Goal: Complete application form

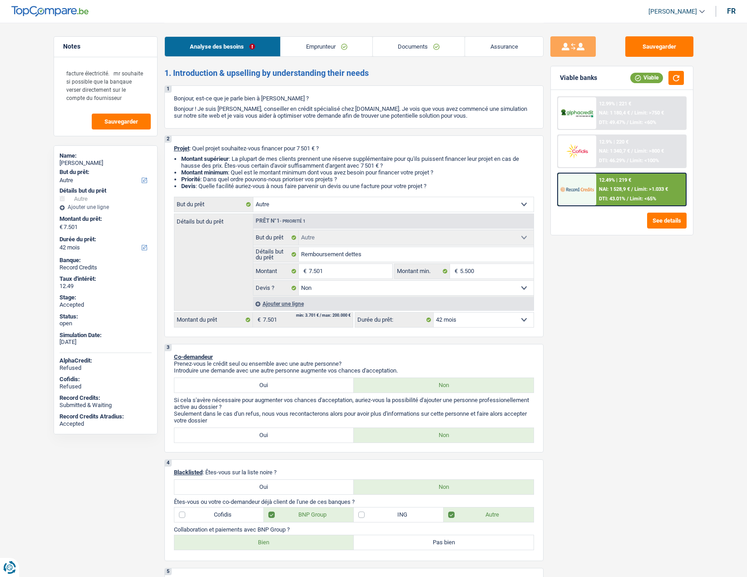
select select "other"
select select "42"
select select "other"
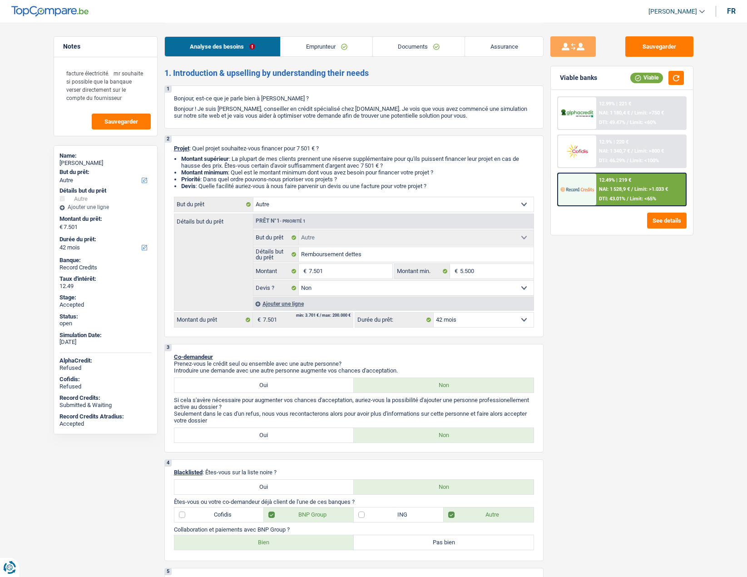
select select "false"
select select "42"
select select "privateEmployee"
select select "netSalary"
select select "mealVouchers"
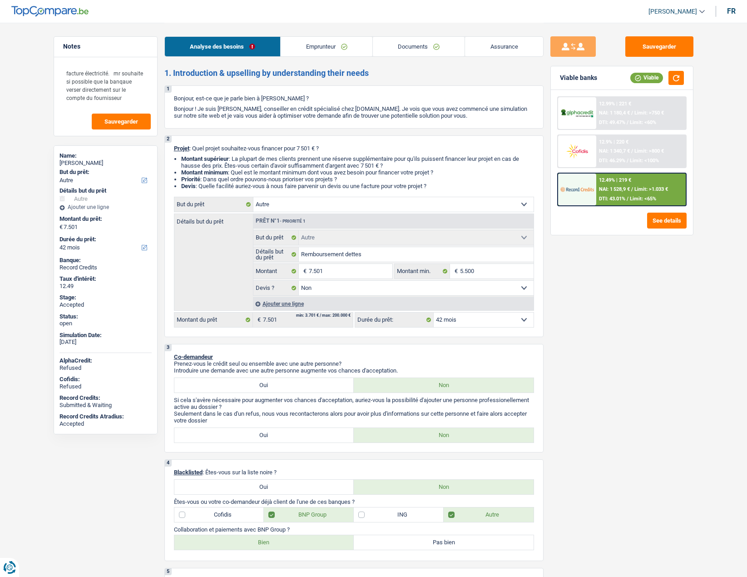
select select "rents"
select select "carLoan"
select select "72"
select select "other"
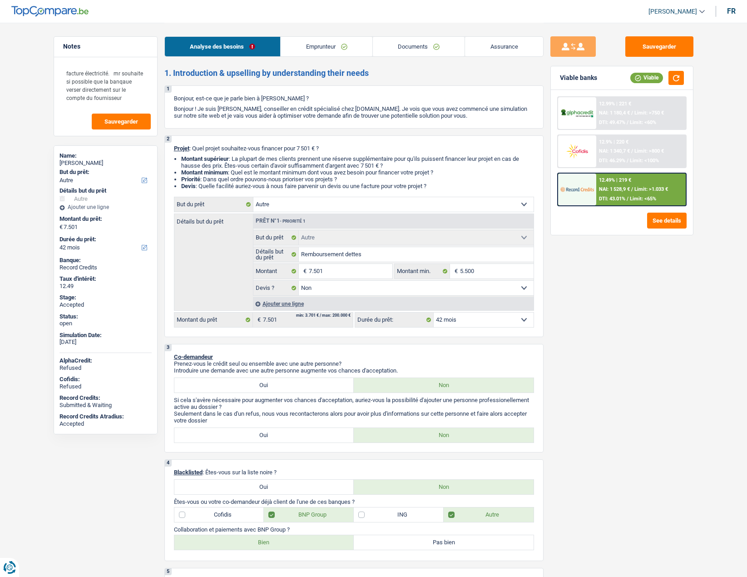
select select "false"
select select "42"
click at [424, 44] on link "Documents" at bounding box center [419, 47] width 92 height 20
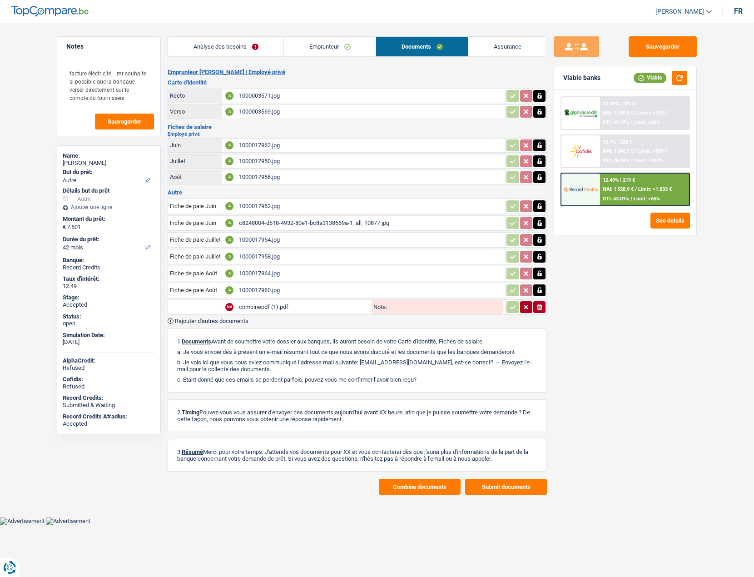
click at [491, 42] on link "Assurance" at bounding box center [507, 47] width 78 height 20
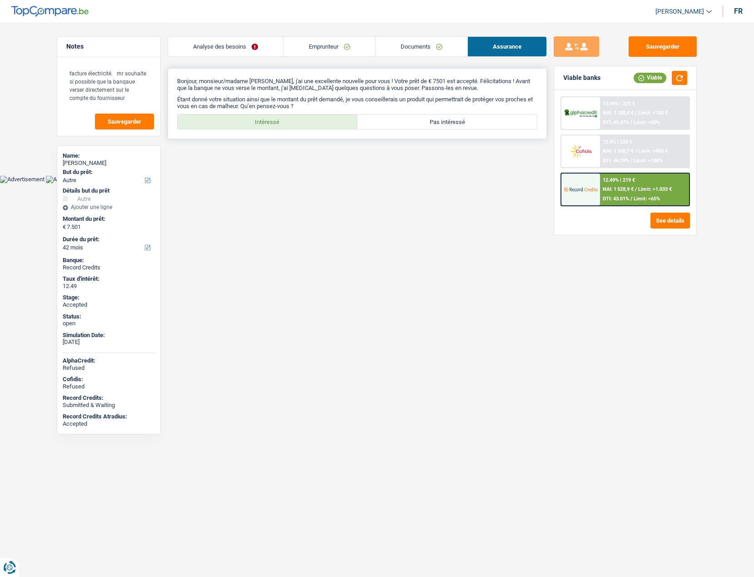
click at [252, 117] on label "Intéressé" at bounding box center [268, 121] width 180 height 15
click at [252, 117] on input "Intéressé" at bounding box center [268, 121] width 180 height 15
radio input "true"
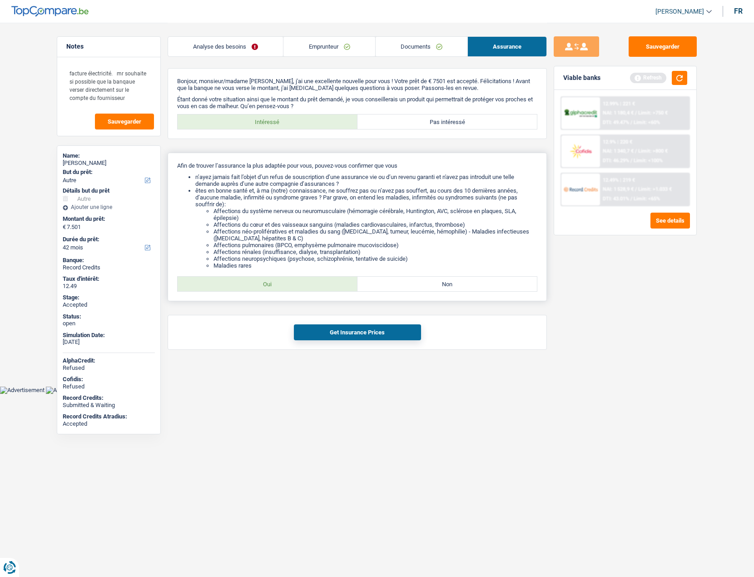
click at [255, 284] on label "Oui" at bounding box center [268, 284] width 180 height 15
click at [255, 284] on input "Oui" at bounding box center [268, 284] width 180 height 15
radio input "true"
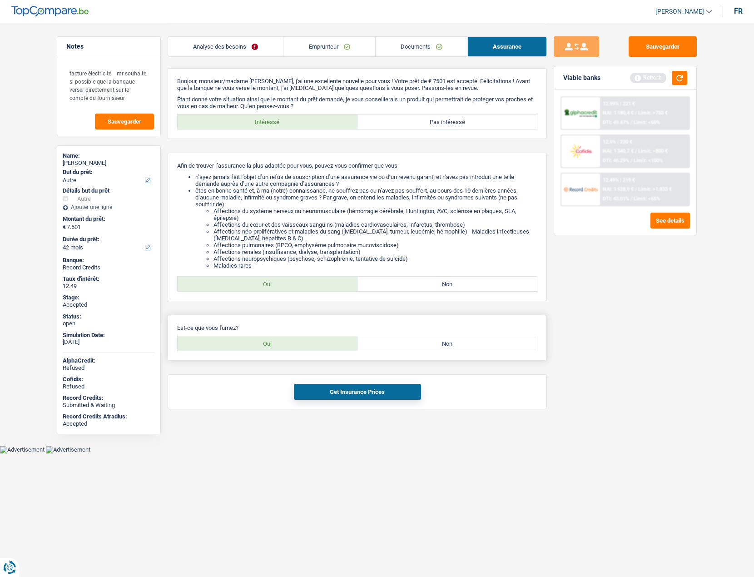
click at [268, 339] on label "Oui" at bounding box center [268, 343] width 180 height 15
click at [268, 339] on input "Oui" at bounding box center [268, 343] width 180 height 15
radio input "true"
click at [322, 402] on div "Get Insurance Prices" at bounding box center [357, 391] width 379 height 35
click at [317, 395] on button "Get Insurance Prices" at bounding box center [357, 392] width 127 height 16
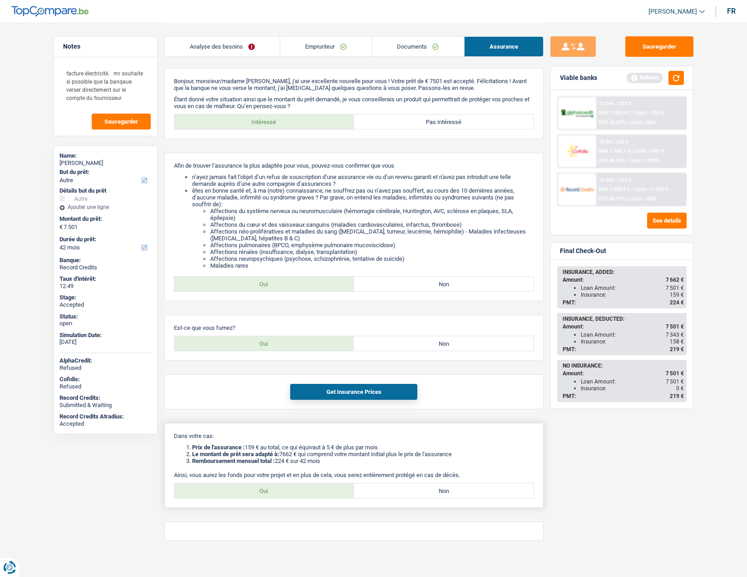
click at [278, 493] on label "Oui" at bounding box center [264, 490] width 180 height 15
click at [278, 493] on input "Oui" at bounding box center [264, 490] width 180 height 15
radio input "true"
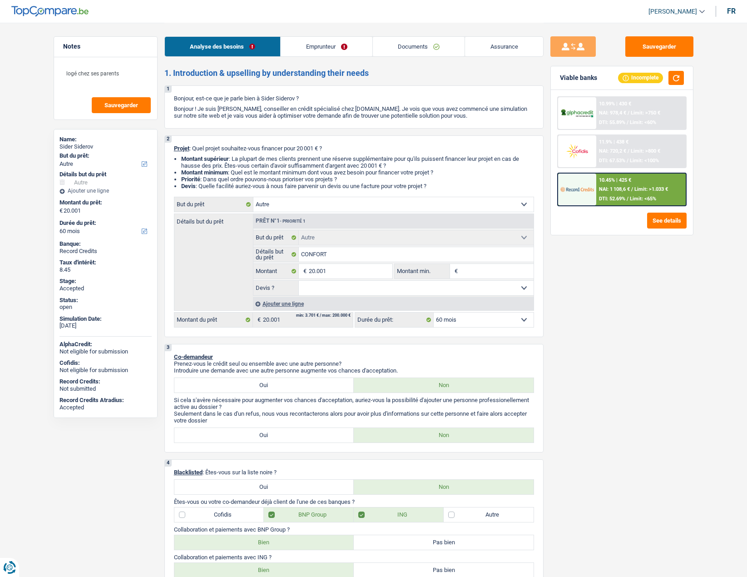
select select "other"
select select "60"
select select "other"
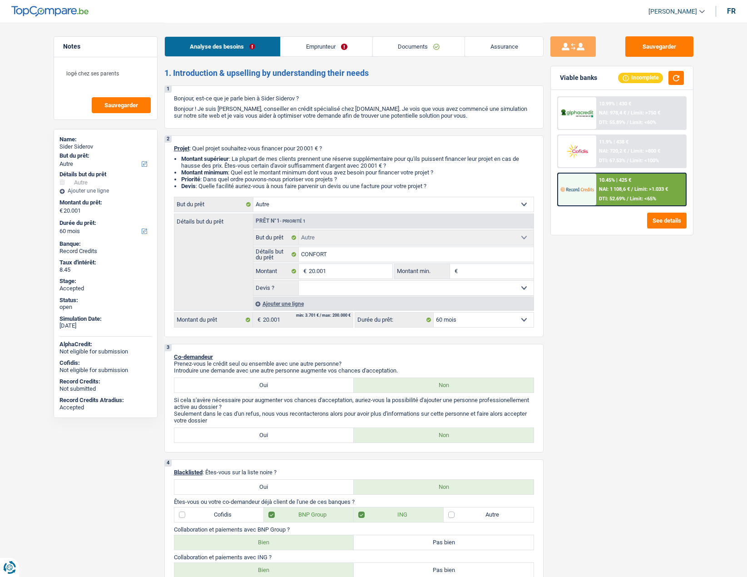
select select "60"
select select "privateEmployee"
select select "netSalary"
select select "unemployment"
select select "mealVouchers"
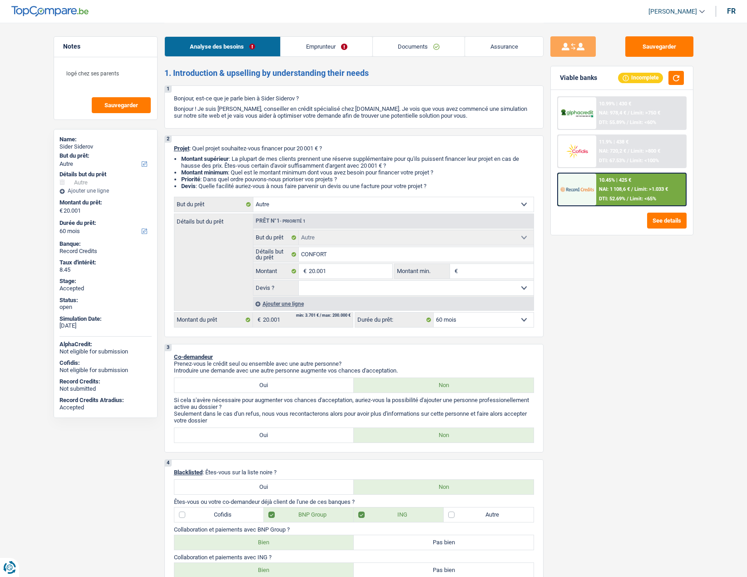
select select "liveWithParents"
select select "mortgage"
select select "300"
select select "personalLoan"
select select "120"
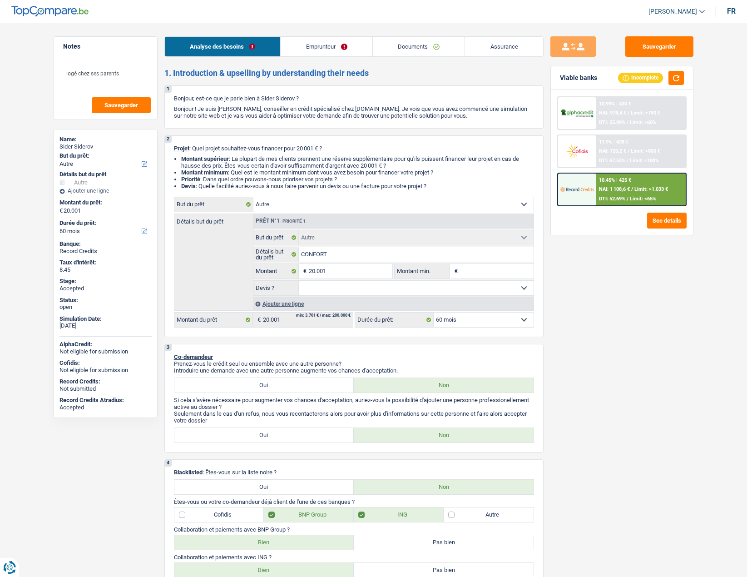
select select "other"
select select "60"
click at [659, 10] on span "[PERSON_NAME]" at bounding box center [673, 12] width 49 height 8
click at [658, 81] on button "SO" at bounding box center [656, 83] width 81 height 18
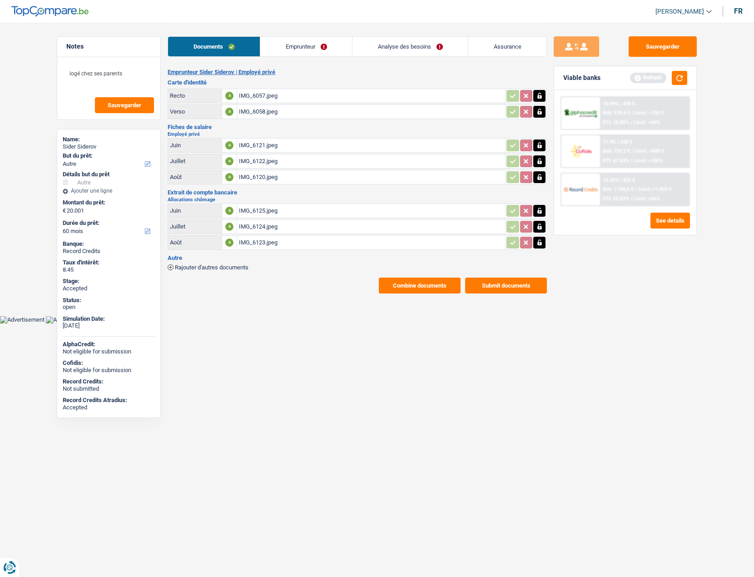
click at [296, 45] on link "Emprunteur" at bounding box center [306, 47] width 92 height 20
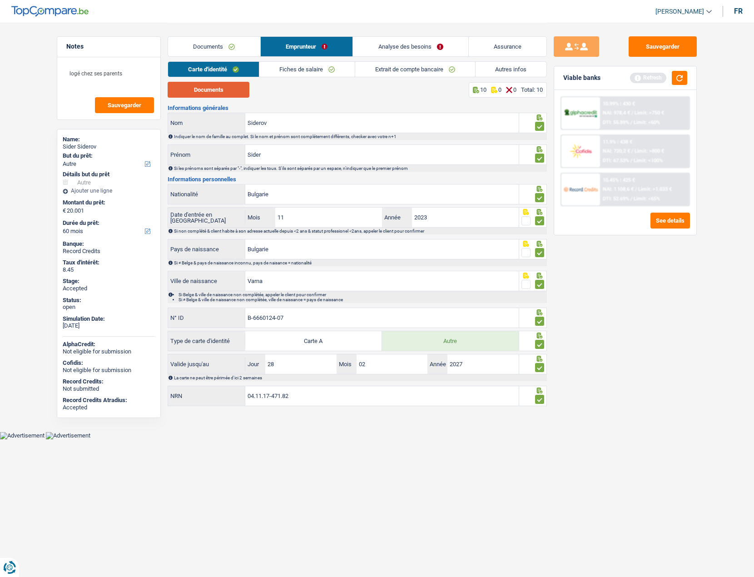
click at [212, 88] on button "Documents" at bounding box center [209, 90] width 82 height 16
click at [90, 144] on div "Sider Siderov" at bounding box center [109, 146] width 92 height 7
copy div "Siderov"
click at [686, 9] on span "[PERSON_NAME]" at bounding box center [679, 12] width 49 height 8
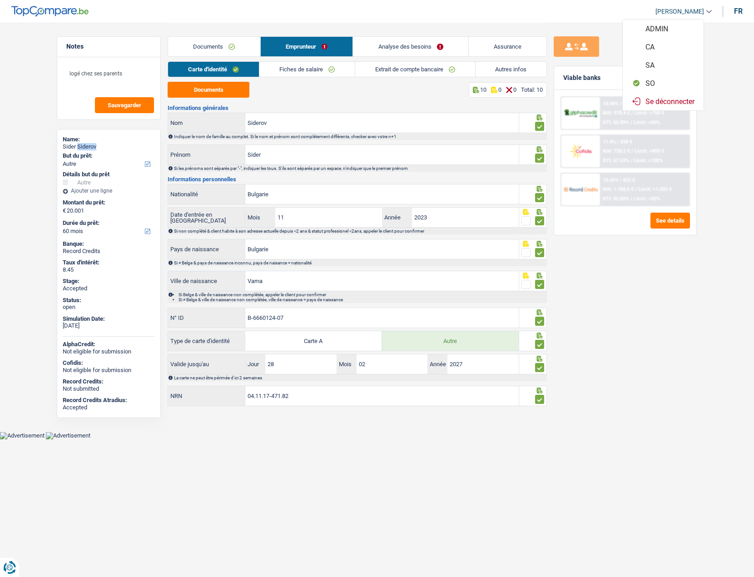
click at [667, 83] on button "SO" at bounding box center [663, 83] width 81 height 18
click at [503, 45] on link "Assurance" at bounding box center [508, 47] width 78 height 20
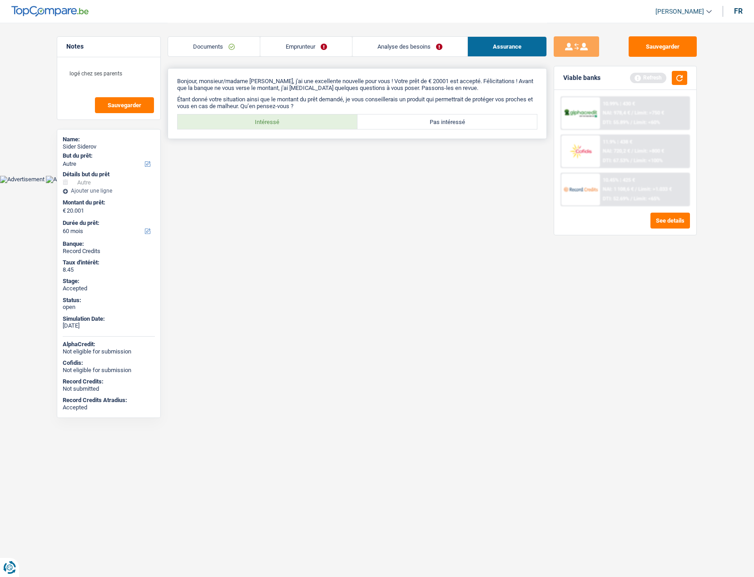
click at [298, 124] on label "Intéressé" at bounding box center [268, 121] width 180 height 15
click at [298, 124] on input "Intéressé" at bounding box center [268, 121] width 180 height 15
radio input "true"
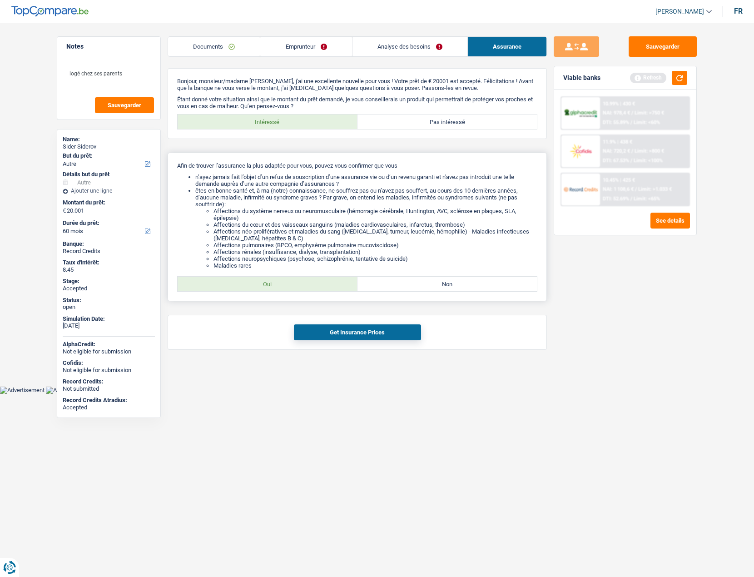
click at [252, 281] on label "Oui" at bounding box center [268, 284] width 180 height 15
click at [252, 281] on input "Oui" at bounding box center [268, 284] width 180 height 15
radio input "true"
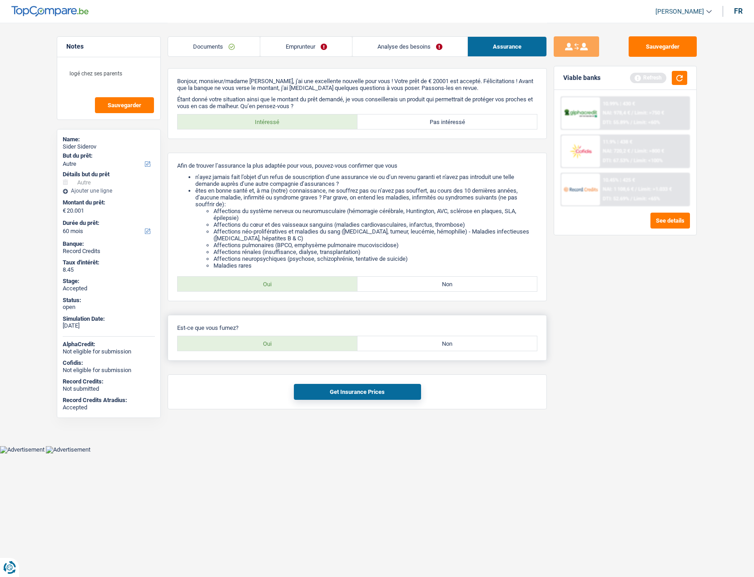
click at [283, 341] on label "Oui" at bounding box center [268, 343] width 180 height 15
click at [283, 341] on input "Oui" at bounding box center [268, 343] width 180 height 15
radio input "true"
click at [327, 394] on button "Get Insurance Prices" at bounding box center [357, 392] width 127 height 16
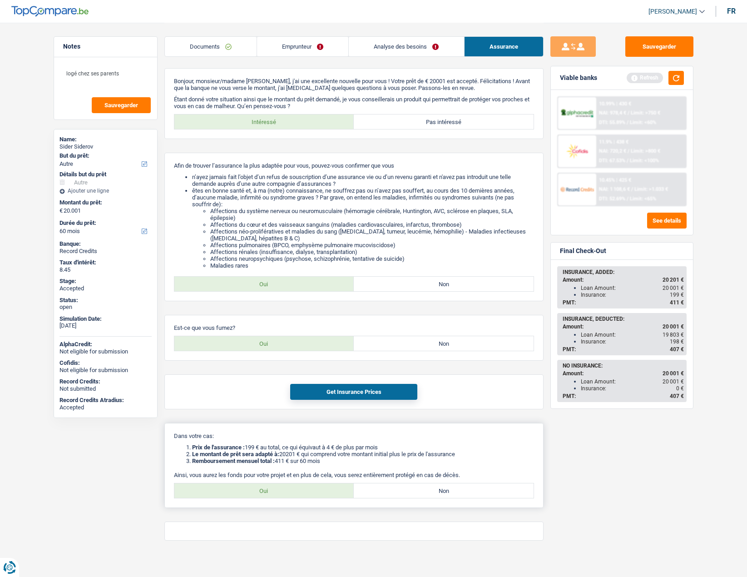
click at [275, 486] on label "Oui" at bounding box center [264, 490] width 180 height 15
click at [275, 486] on input "Oui" at bounding box center [264, 490] width 180 height 15
radio input "true"
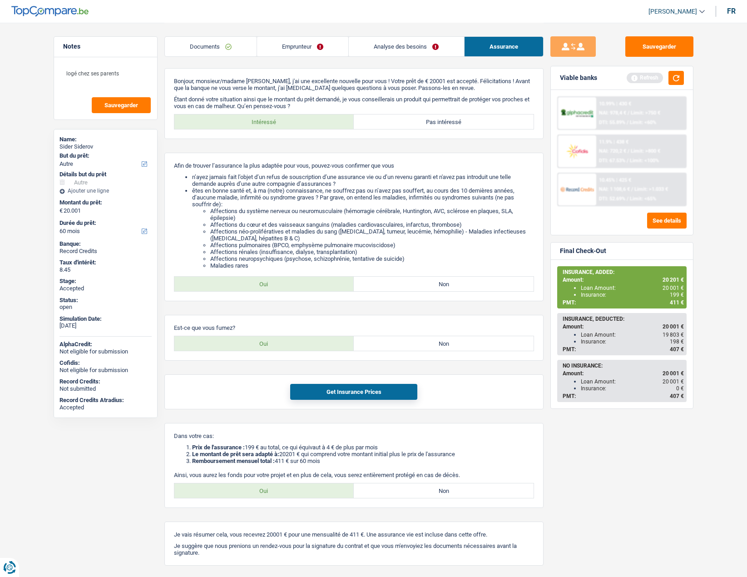
click at [216, 46] on link "Documents" at bounding box center [211, 47] width 92 height 20
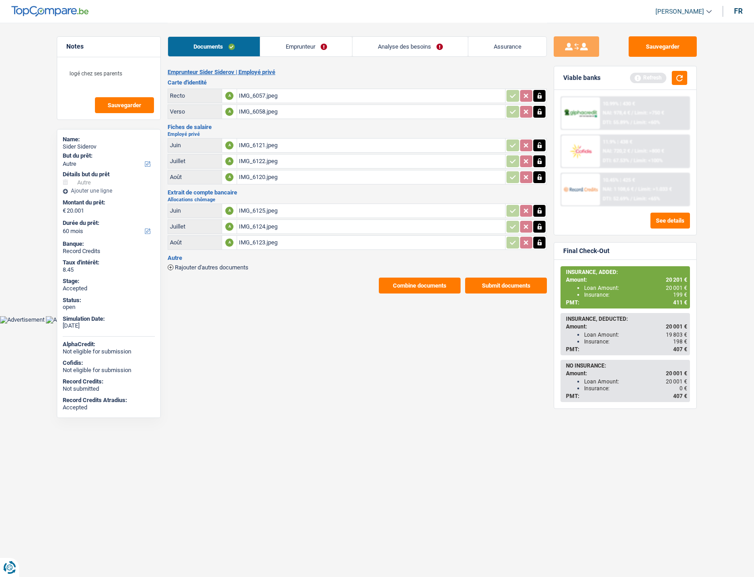
click at [405, 289] on button "Combine documents" at bounding box center [420, 286] width 82 height 16
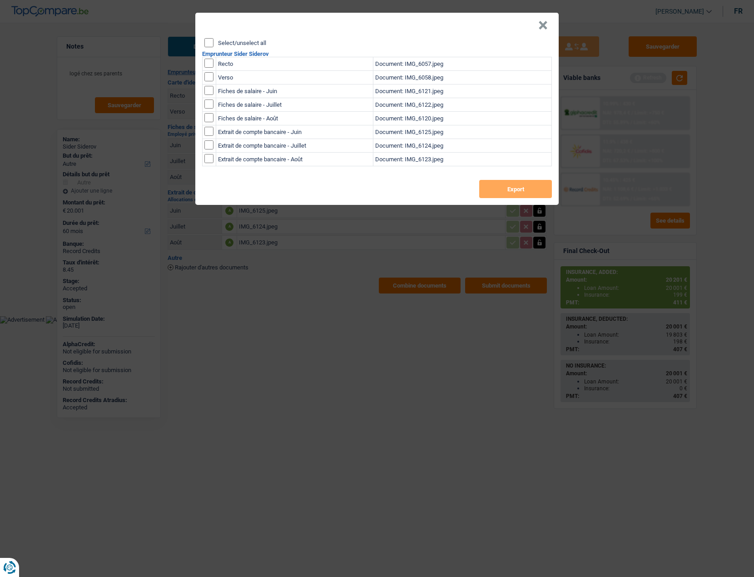
click at [242, 43] on label "Select/unselect all" at bounding box center [242, 43] width 48 height 6
click at [213, 43] on input "Select/unselect all" at bounding box center [208, 42] width 9 height 9
checkbox input "true"
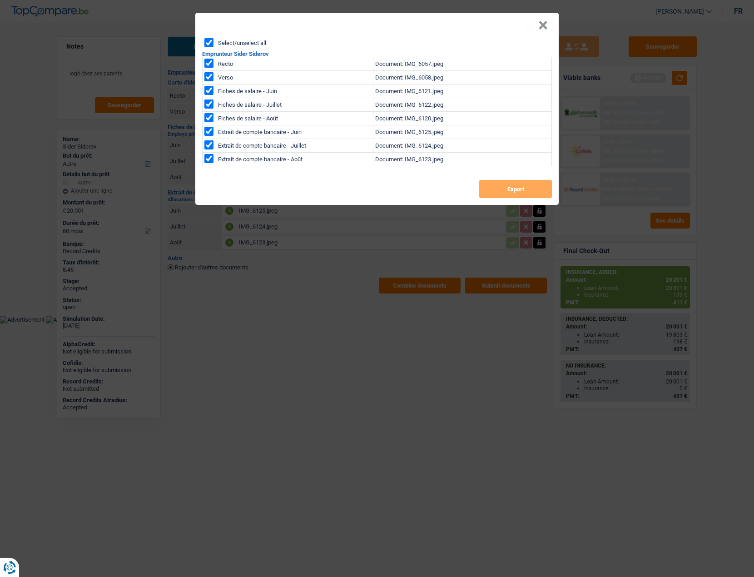
checkbox input "true"
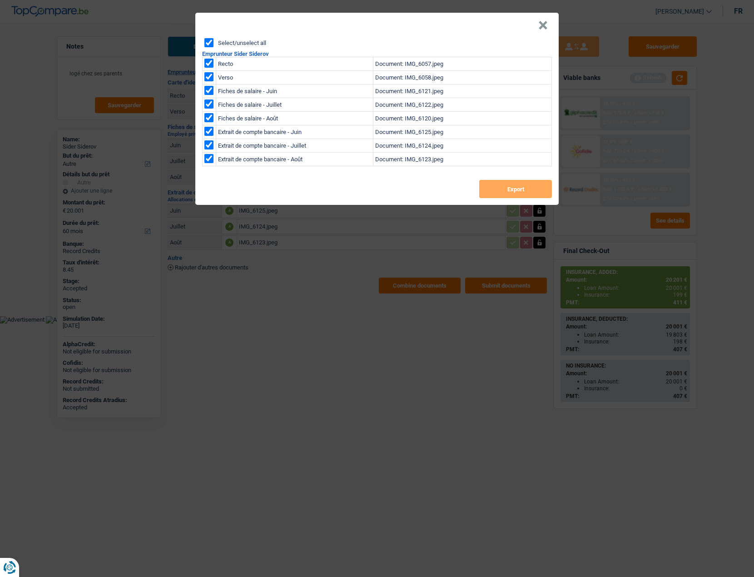
checkbox input "true"
click at [497, 186] on button "Export" at bounding box center [515, 189] width 73 height 18
click at [541, 23] on button "×" at bounding box center [543, 25] width 10 height 9
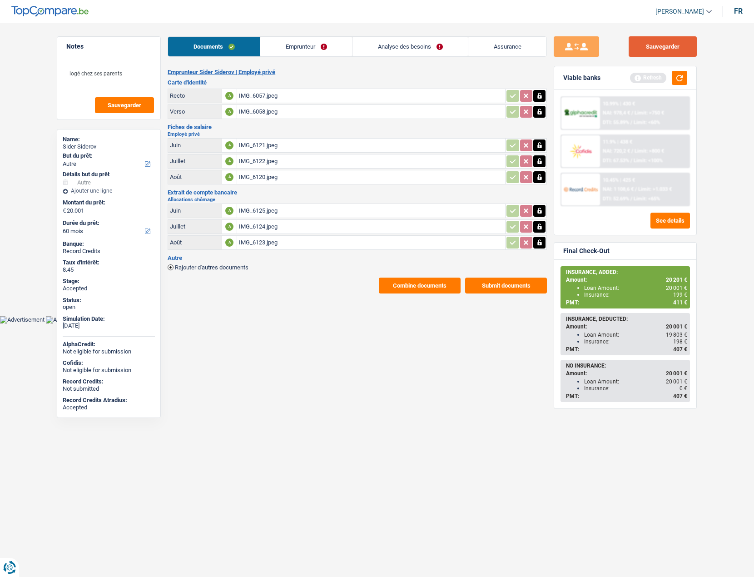
click at [671, 47] on button "Sauvegarder" at bounding box center [663, 46] width 68 height 20
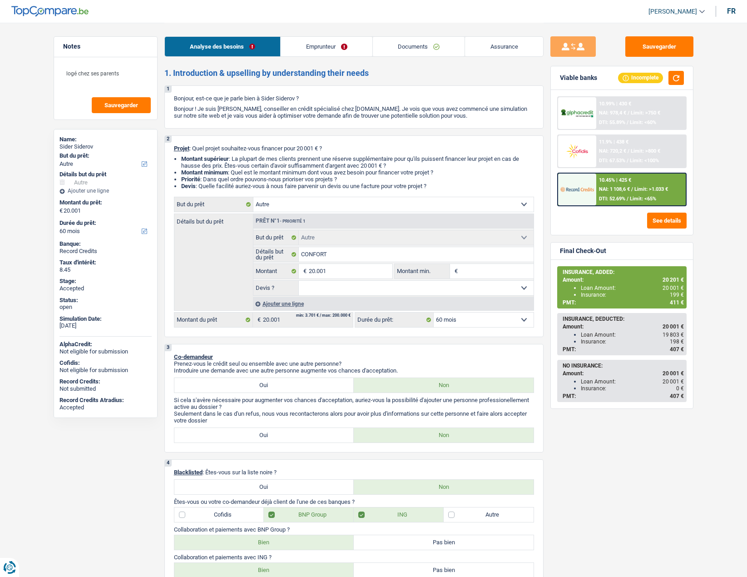
select select "other"
select select "60"
select select "other"
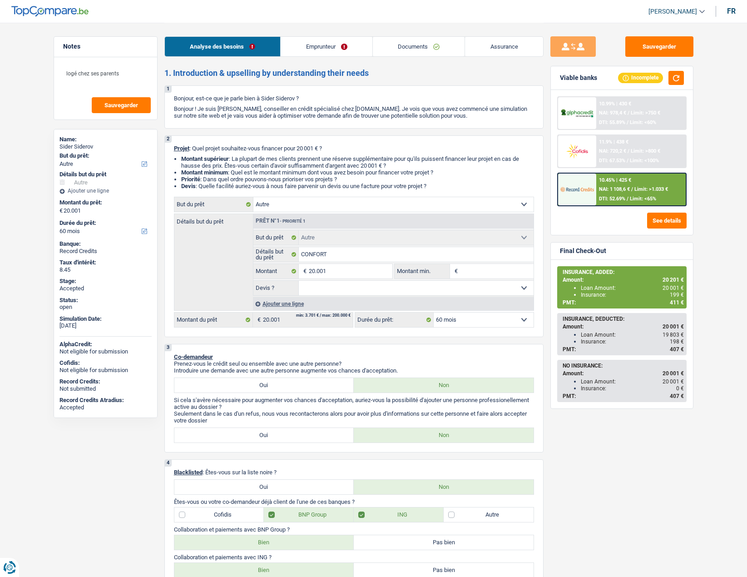
select select "60"
select select "privateEmployee"
select select "netSalary"
select select "unemployment"
select select "mealVouchers"
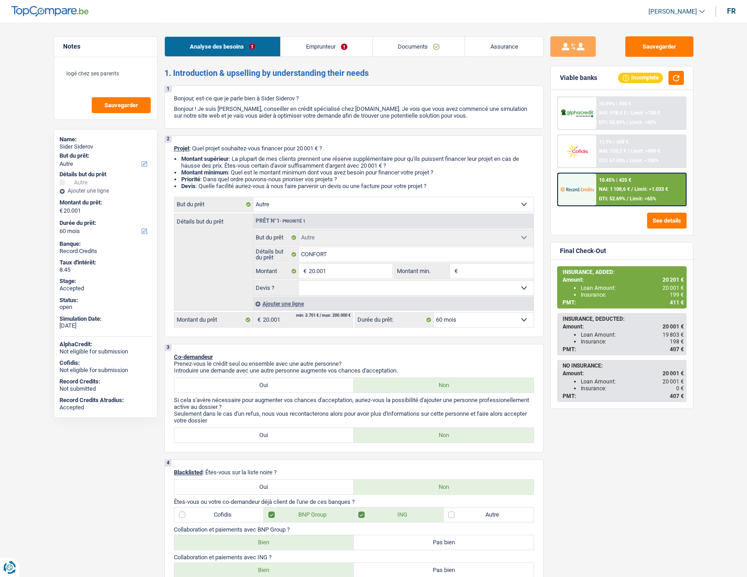
select select "liveWithParents"
select select "mortgage"
select select "300"
select select "personalLoan"
select select "120"
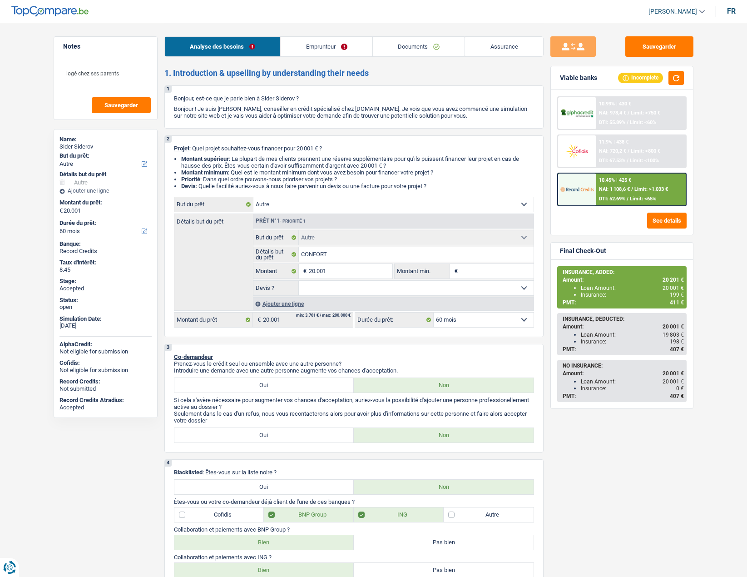
select select "other"
select select "60"
click at [667, 12] on span "[PERSON_NAME]" at bounding box center [673, 12] width 49 height 8
click at [654, 81] on button "SO" at bounding box center [656, 83] width 81 height 18
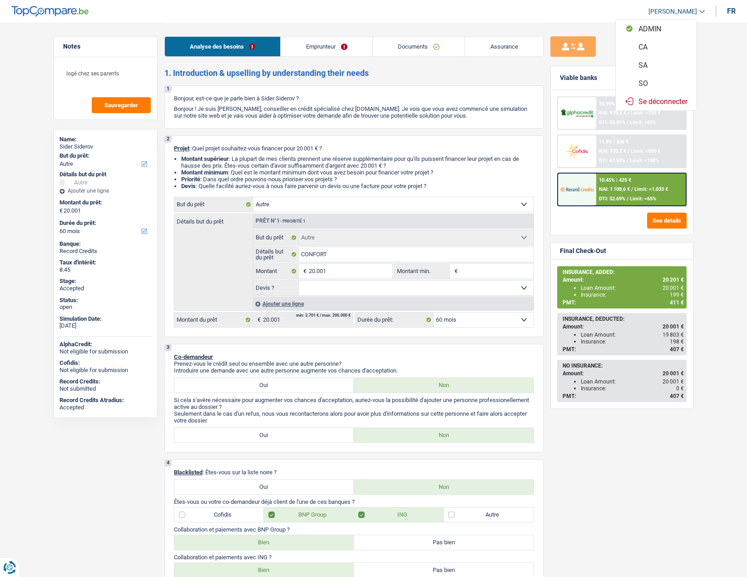
select select "60"
select select "other"
select select "60"
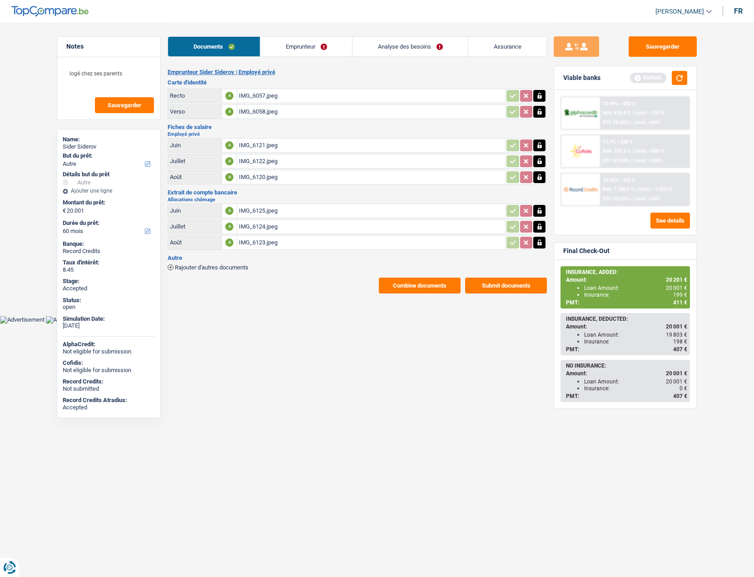
click at [395, 46] on link "Analyse des besoins" at bounding box center [409, 47] width 115 height 20
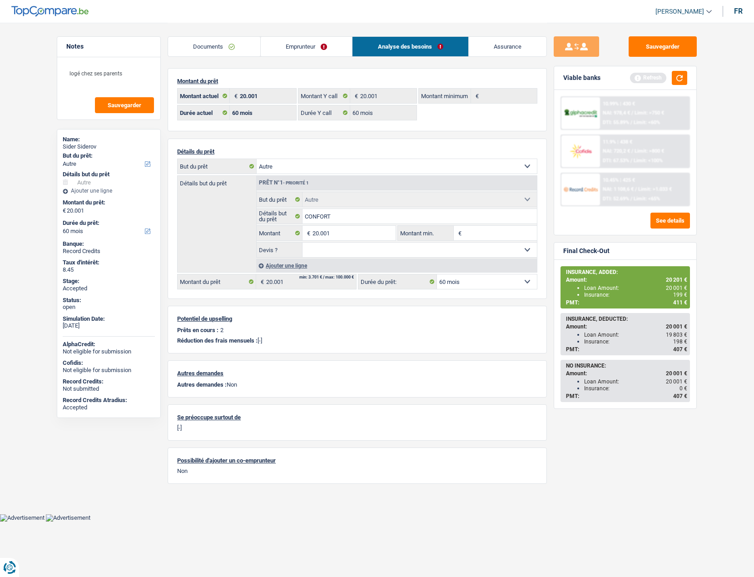
click at [505, 40] on link "Assurance" at bounding box center [508, 47] width 78 height 20
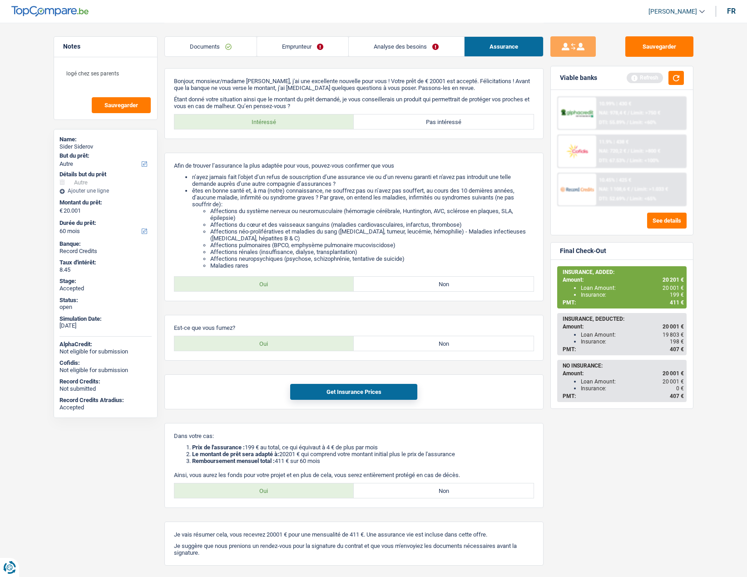
click at [333, 312] on div "Bonjour, monsieur/madame Sider Siderov, j'ai une excellente nouvelle pour vous …" at bounding box center [353, 316] width 379 height 497
click at [329, 303] on div "Bonjour, monsieur/madame Sider Siderov, j'ai une excellente nouvelle pour vous …" at bounding box center [353, 316] width 379 height 497
click at [320, 302] on div "Bonjour, monsieur/madame Sider Siderov, j'ai une excellente nouvelle pour vous …" at bounding box center [353, 316] width 379 height 497
click at [673, 299] on span "411 €" at bounding box center [677, 302] width 14 height 6
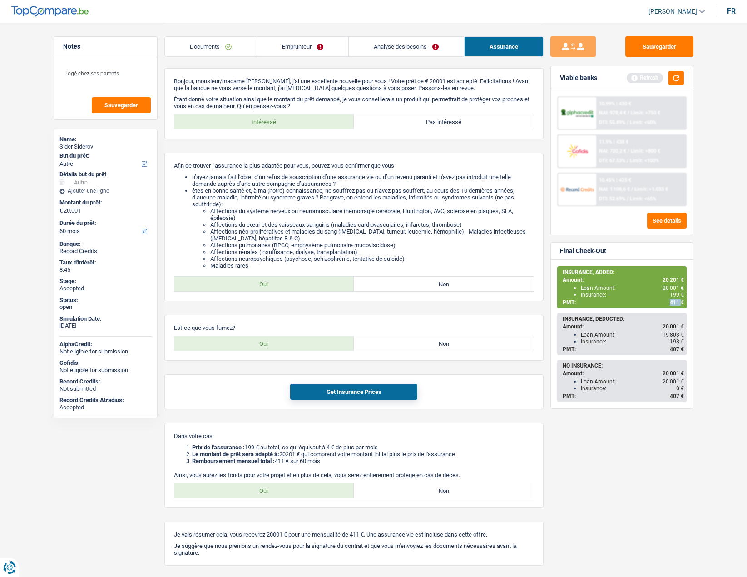
click at [673, 299] on span "411 €" at bounding box center [677, 302] width 14 height 6
click at [335, 260] on li "Affections neuropsychiques (psychose, schizophrénie, tentative de suicide)" at bounding box center [372, 258] width 324 height 7
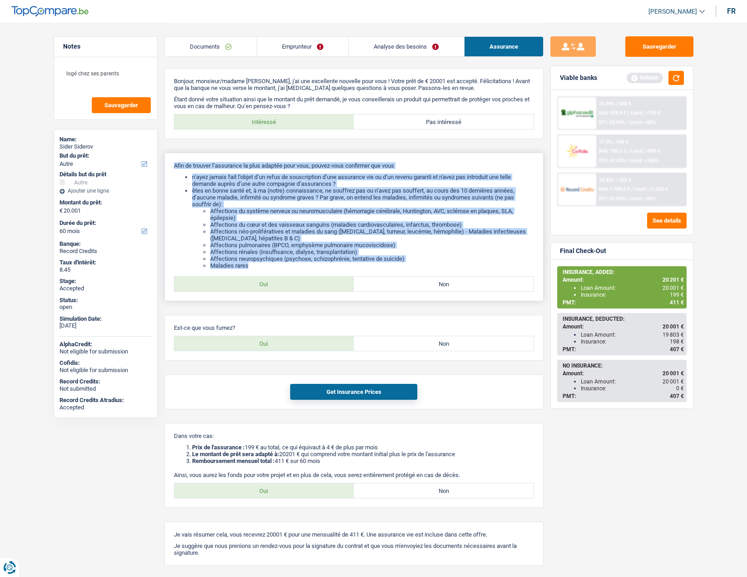
drag, startPoint x: 231, startPoint y: 238, endPoint x: 169, endPoint y: 164, distance: 97.1
click at [169, 164] on div "Afin de trouver l’assurance la plus adaptée pour vous, pouvez-vous confirmer qu…" at bounding box center [353, 227] width 379 height 149
click at [231, 215] on li "Affections du système nerveux ou neuromusculaire (hémorragie cérébrale, Hunting…" at bounding box center [372, 215] width 324 height 14
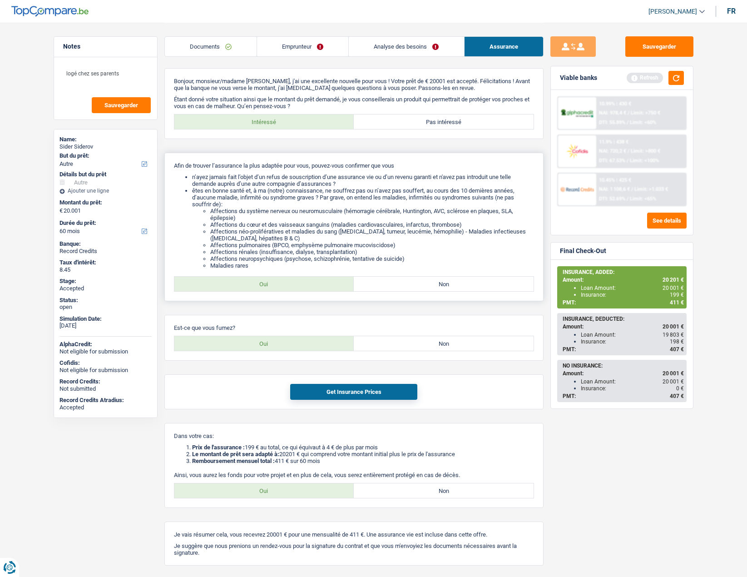
drag, startPoint x: 174, startPoint y: 164, endPoint x: 268, endPoint y: 269, distance: 140.9
click at [269, 269] on div "Afin de trouver l’assurance la plus adaptée pour vous, pouvez-vous confirmer qu…" at bounding box center [353, 227] width 379 height 149
click at [265, 263] on li "Maladies rares" at bounding box center [372, 265] width 324 height 7
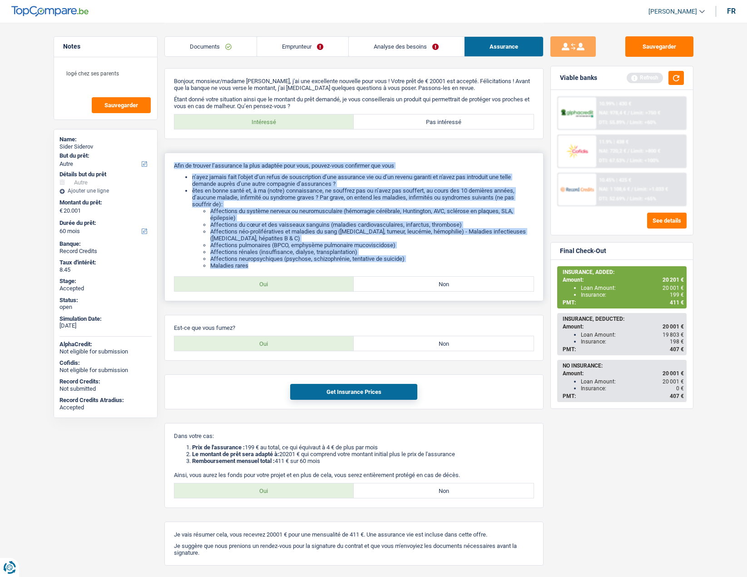
drag, startPoint x: 251, startPoint y: 267, endPoint x: 174, endPoint y: 167, distance: 126.9
click at [174, 167] on div "Afin de trouver l’assurance la plus adaptée pour vous, pouvez-vous confirmer qu…" at bounding box center [353, 227] width 379 height 149
click at [189, 174] on ul "n’ayez jamais fait l’objet d’un refus de souscription d’une assurance vie ou d’…" at bounding box center [354, 221] width 360 height 95
drag, startPoint x: 174, startPoint y: 166, endPoint x: 249, endPoint y: 266, distance: 124.8
click at [249, 266] on div "Afin de trouver l’assurance la plus adaptée pour vous, pouvez-vous confirmer qu…" at bounding box center [353, 227] width 379 height 149
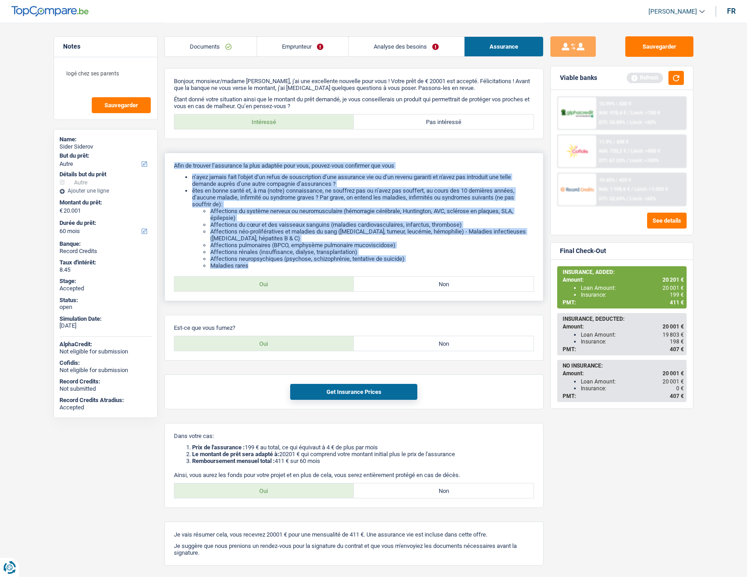
click at [252, 266] on li "Maladies rares" at bounding box center [372, 265] width 324 height 7
drag, startPoint x: 174, startPoint y: 166, endPoint x: 288, endPoint y: 266, distance: 151.3
click at [288, 266] on div "Afin de trouver l’assurance la plus adaptée pour vous, pouvez-vous confirmer qu…" at bounding box center [353, 227] width 379 height 149
click at [288, 266] on li "Maladies rares" at bounding box center [372, 265] width 324 height 7
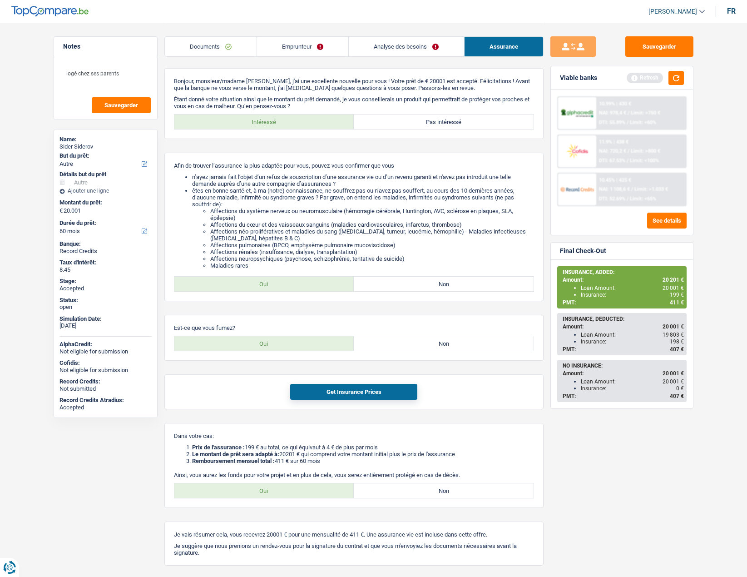
click at [667, 287] on span "20 001 €" at bounding box center [673, 288] width 21 height 6
click at [674, 294] on span "199 €" at bounding box center [677, 295] width 14 height 6
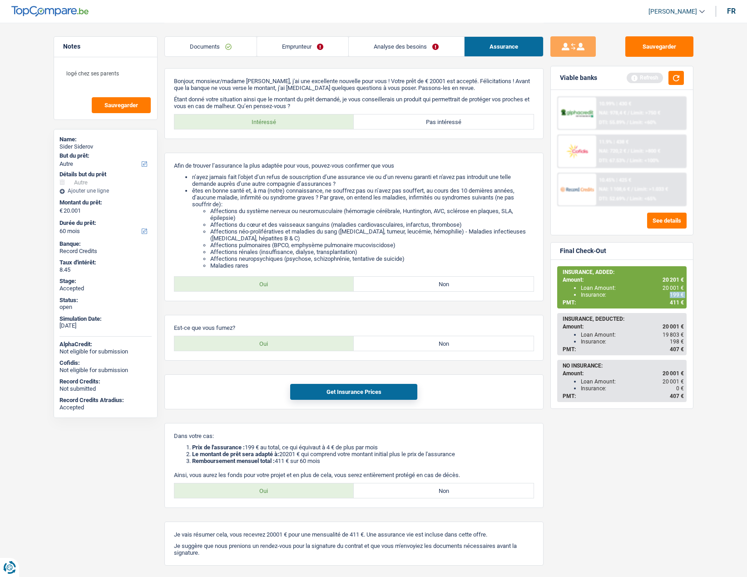
click at [674, 294] on span "199 €" at bounding box center [677, 295] width 14 height 6
click at [673, 293] on span "199 €" at bounding box center [677, 295] width 14 height 6
click at [670, 301] on span "411 €" at bounding box center [677, 302] width 14 height 6
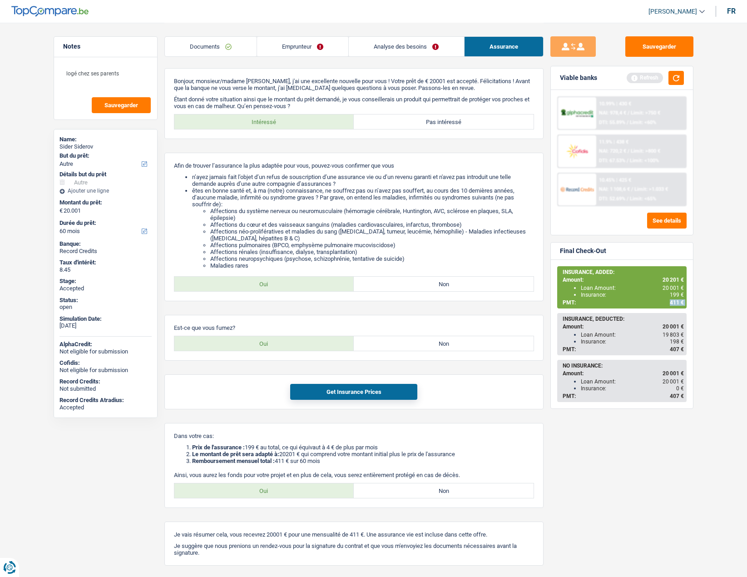
click at [670, 301] on span "411 €" at bounding box center [677, 302] width 14 height 6
click at [72, 148] on div "Sider Siderov" at bounding box center [106, 146] width 92 height 7
click at [72, 145] on div "Sider Siderov" at bounding box center [106, 146] width 92 height 7
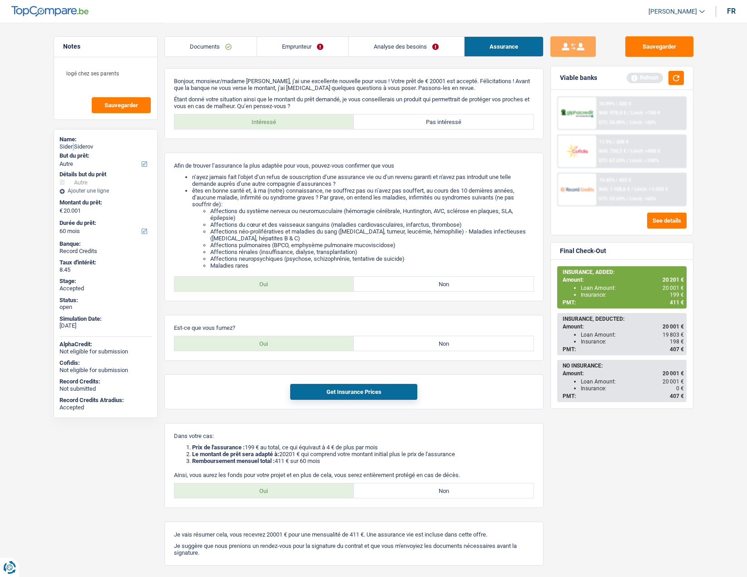
click at [72, 145] on div "Sider Siderov" at bounding box center [106, 146] width 92 height 7
click at [304, 52] on link "Emprunteur" at bounding box center [302, 47] width 91 height 20
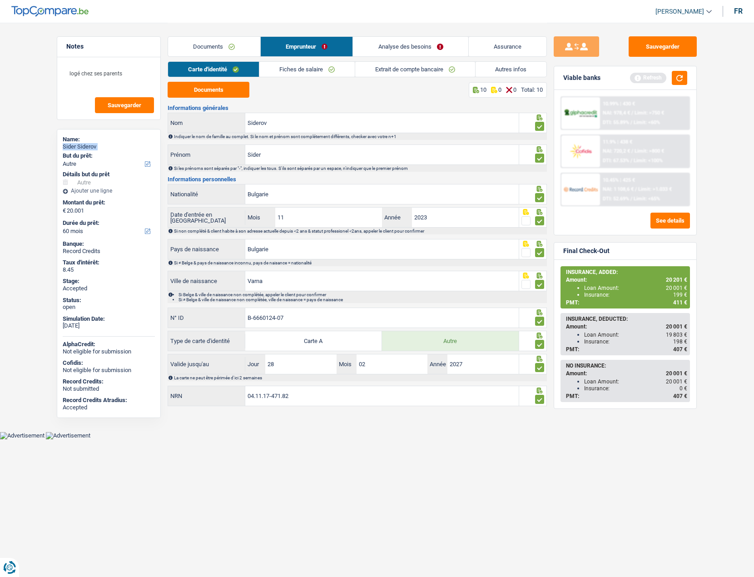
click at [497, 67] on link "Autres infos" at bounding box center [511, 69] width 71 height 15
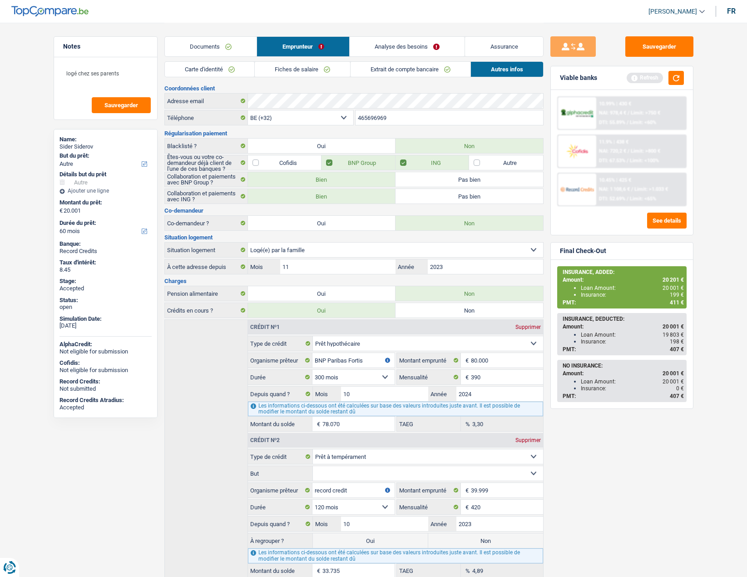
click at [378, 119] on input "465696969" at bounding box center [450, 117] width 188 height 15
drag, startPoint x: 378, startPoint y: 119, endPoint x: 384, endPoint y: 117, distance: 5.9
click at [379, 119] on input "465696969" at bounding box center [450, 117] width 188 height 15
click at [486, 44] on link "Assurance" at bounding box center [504, 47] width 78 height 20
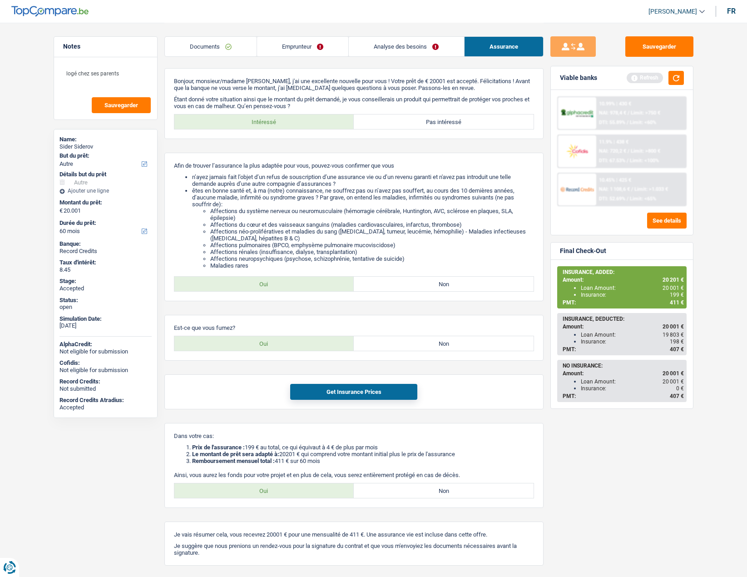
click at [303, 55] on link "Emprunteur" at bounding box center [302, 47] width 91 height 20
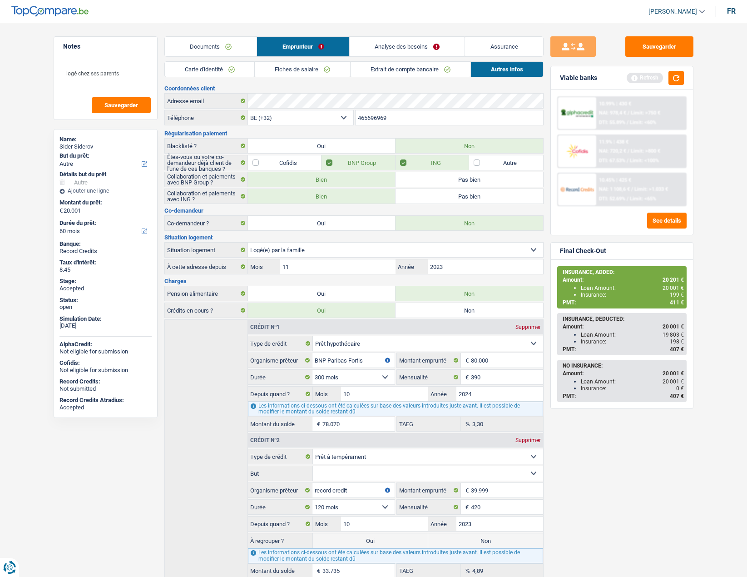
click at [228, 47] on link "Documents" at bounding box center [211, 47] width 92 height 20
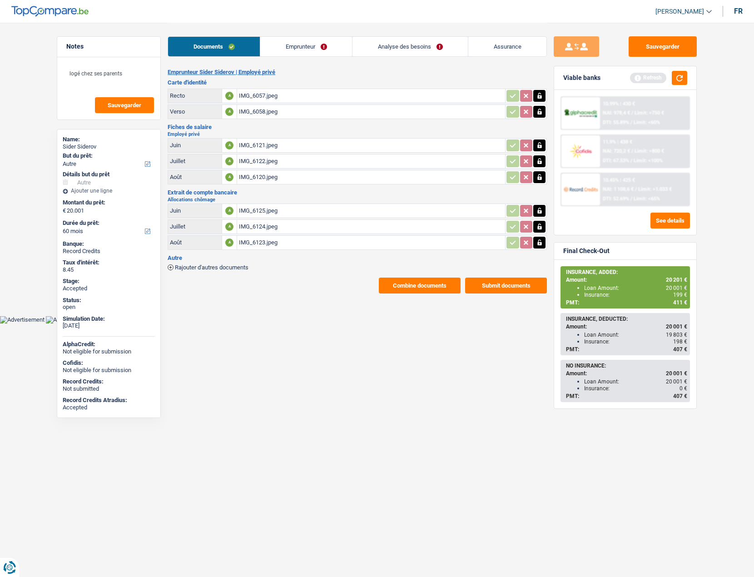
click at [672, 277] on span "20 201 €" at bounding box center [676, 280] width 21 height 6
click at [672, 278] on span "20 201 €" at bounding box center [676, 280] width 21 height 6
copy span "20 201"
click at [676, 296] on span "199 €" at bounding box center [680, 295] width 14 height 6
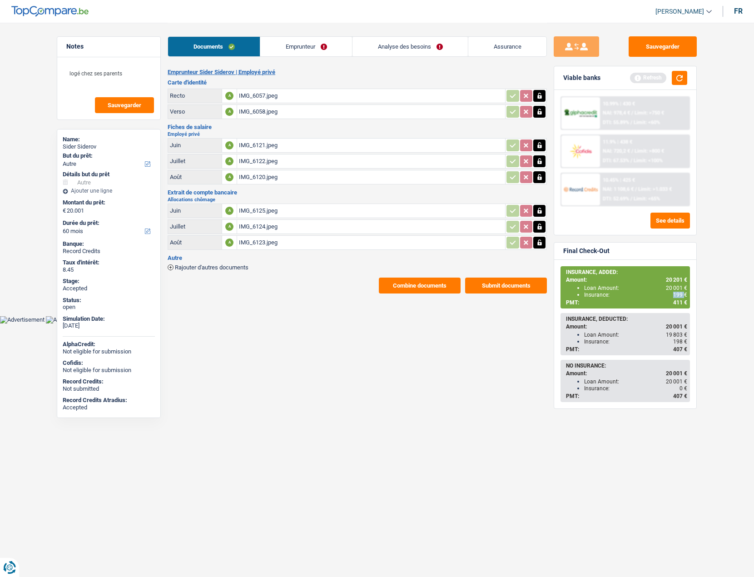
copy span "199"
click at [670, 303] on div "PMT: 411 €" at bounding box center [626, 302] width 121 height 6
click at [680, 303] on span "411 €" at bounding box center [680, 302] width 14 height 6
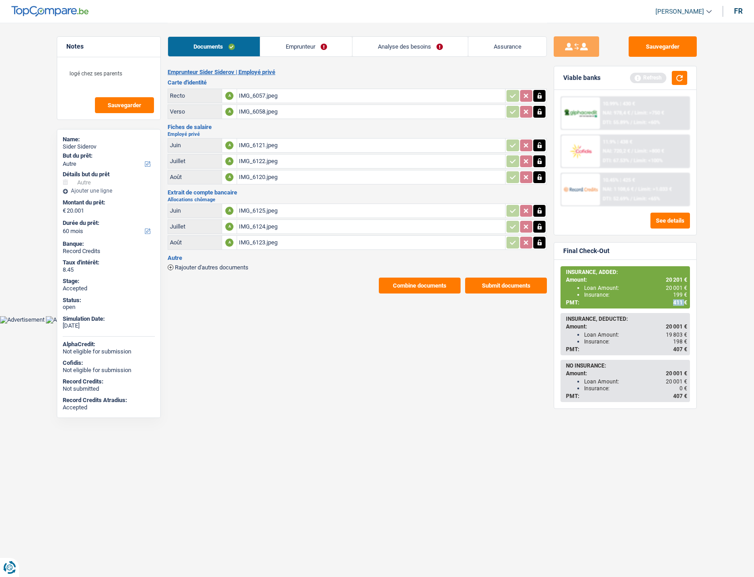
copy span "411"
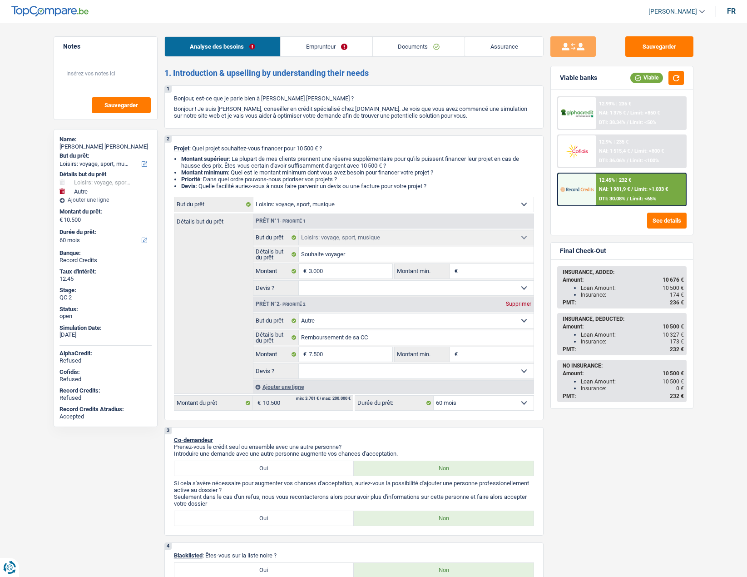
select select "hobbies"
select select "other"
select select "60"
select select "hobbies"
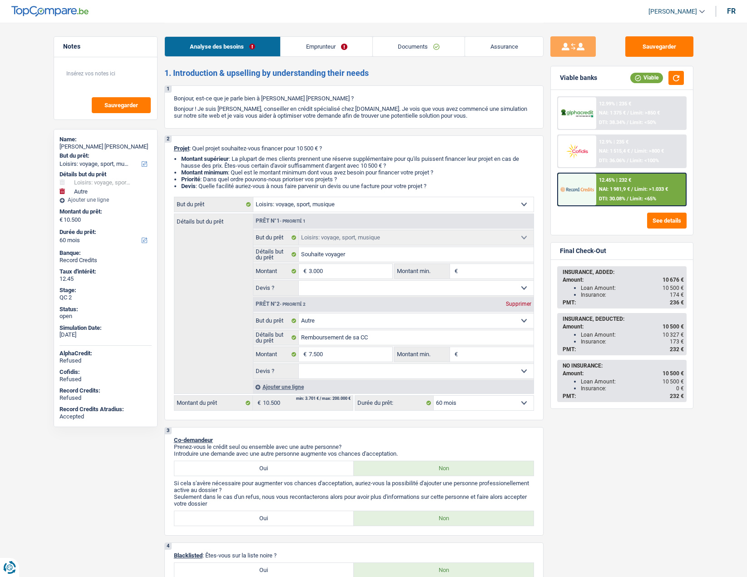
select select "hobbies"
select select "other"
select select "60"
select select "privateEmployee"
select select "netSalary"
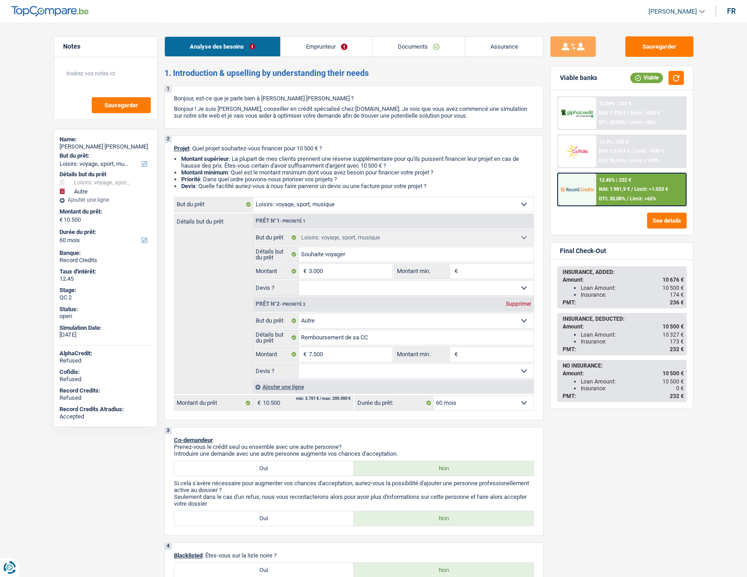
select select "mealVouchers"
select select "rents"
select select "cardOrCredit"
select select "hobbies"
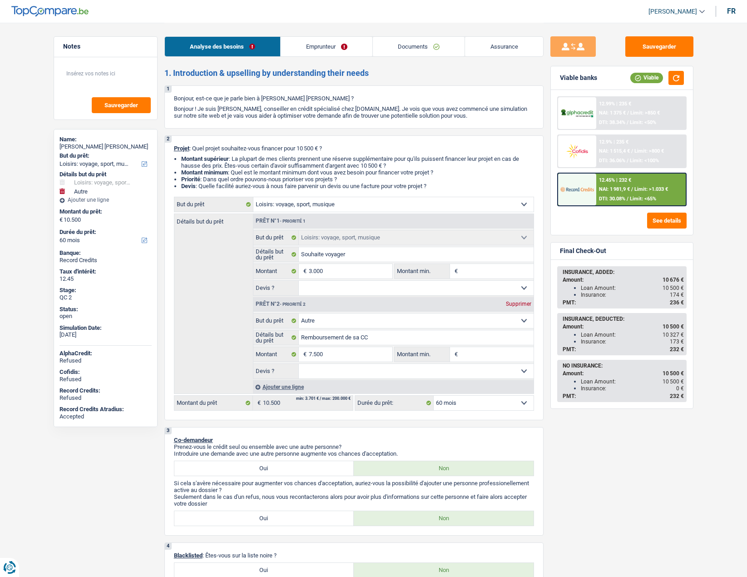
select select "other"
select select "60"
click at [409, 47] on link "Documents" at bounding box center [419, 47] width 92 height 20
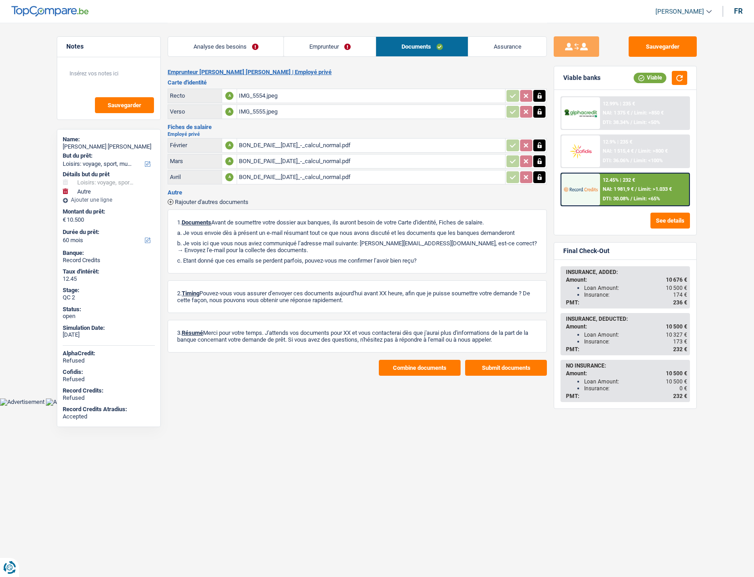
click at [334, 47] on link "Emprunteur" at bounding box center [330, 47] width 92 height 20
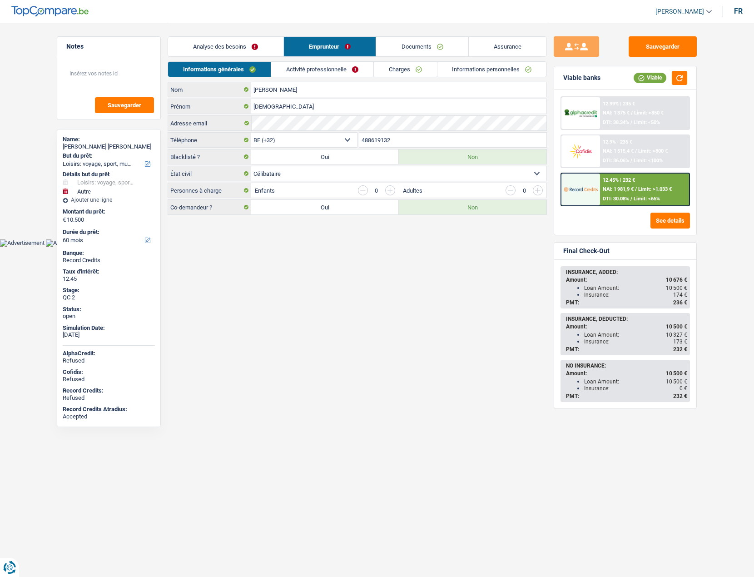
click at [681, 13] on span "[PERSON_NAME]" at bounding box center [679, 12] width 49 height 8
click at [661, 83] on button "SO" at bounding box center [663, 83] width 81 height 18
select select "32"
select select "rents"
select select "cardOrCredit"
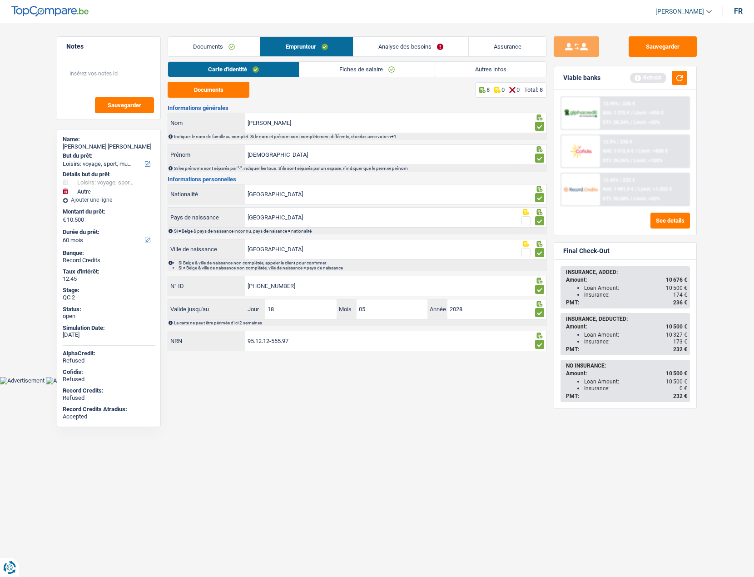
click at [399, 35] on div "Documents Emprunteur Analyse des besoins Assurance" at bounding box center [357, 42] width 379 height 39
click at [491, 68] on link "Autres infos" at bounding box center [490, 69] width 111 height 15
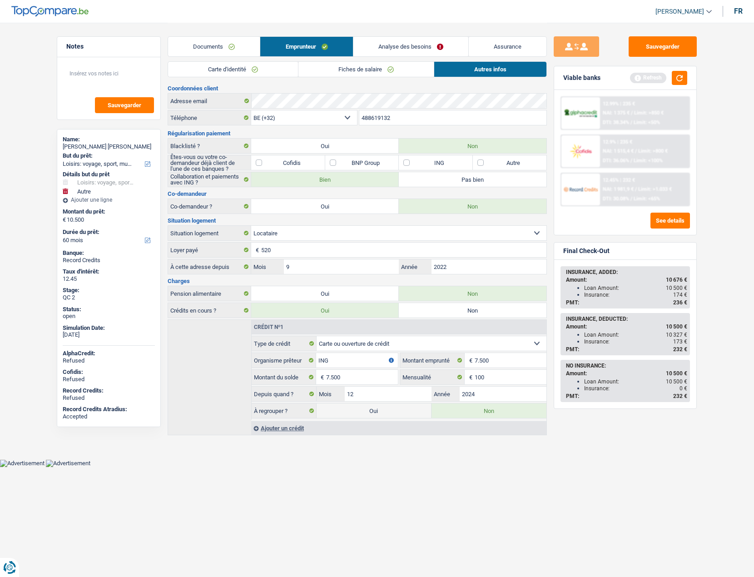
click at [380, 43] on link "Analyse des besoins" at bounding box center [410, 47] width 115 height 20
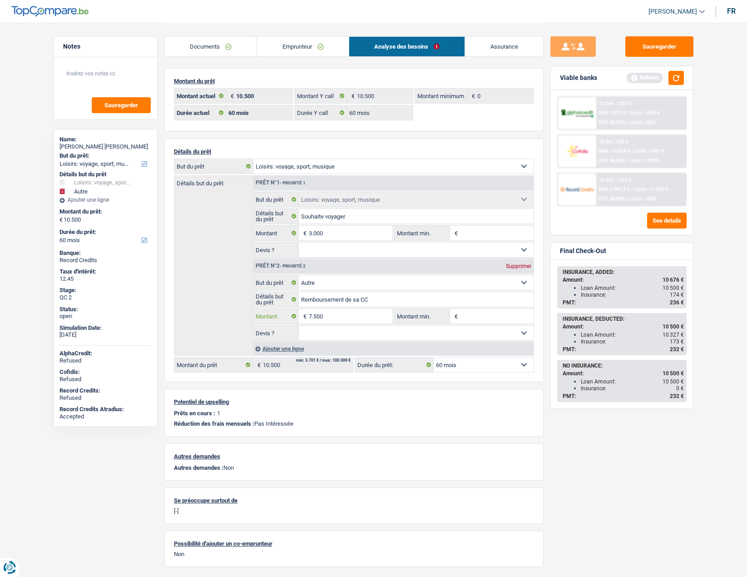
click at [331, 311] on input "7.500" at bounding box center [350, 316] width 83 height 15
click at [332, 314] on input "7.500" at bounding box center [350, 316] width 83 height 15
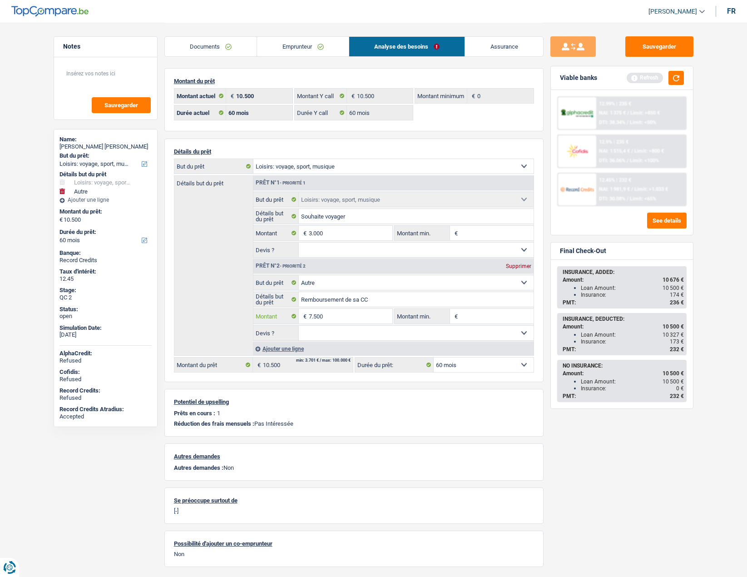
click at [332, 314] on input "7.500" at bounding box center [350, 316] width 83 height 15
click at [213, 54] on link "Documents" at bounding box center [211, 47] width 92 height 20
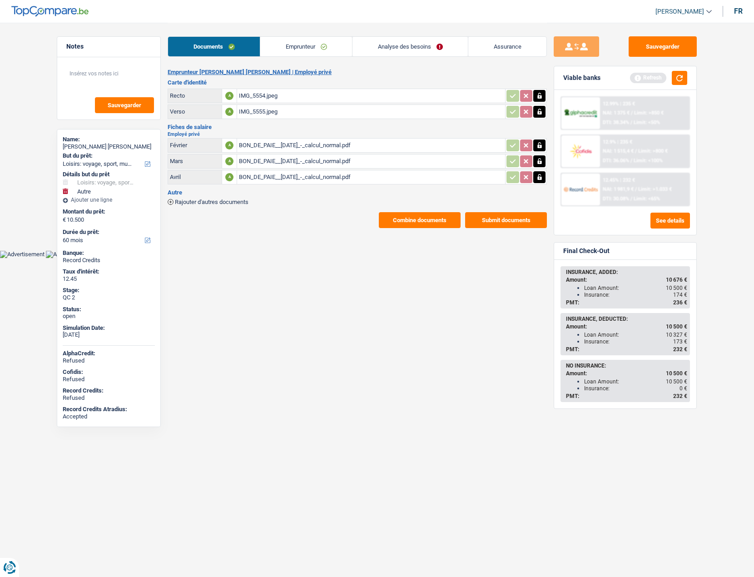
click at [428, 221] on button "Combine documents" at bounding box center [420, 220] width 82 height 16
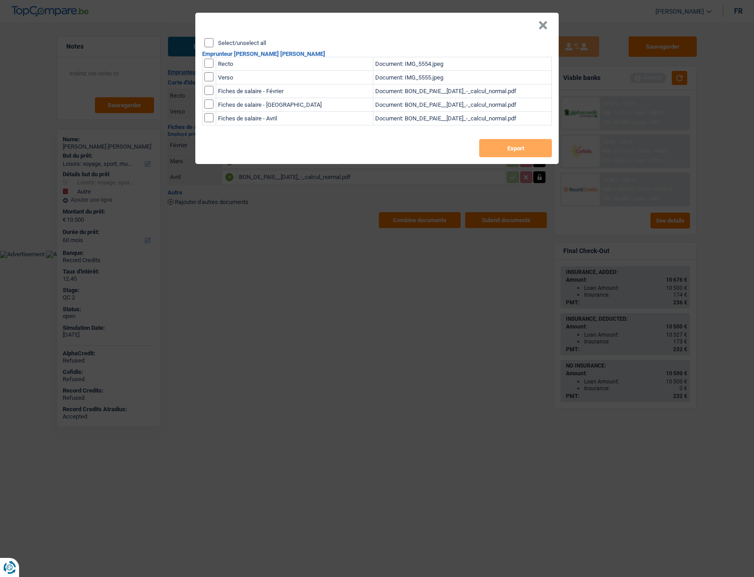
click at [227, 41] on label "Select/unselect all" at bounding box center [242, 43] width 48 height 6
click at [213, 41] on input "Select/unselect all" at bounding box center [208, 42] width 9 height 9
checkbox input "true"
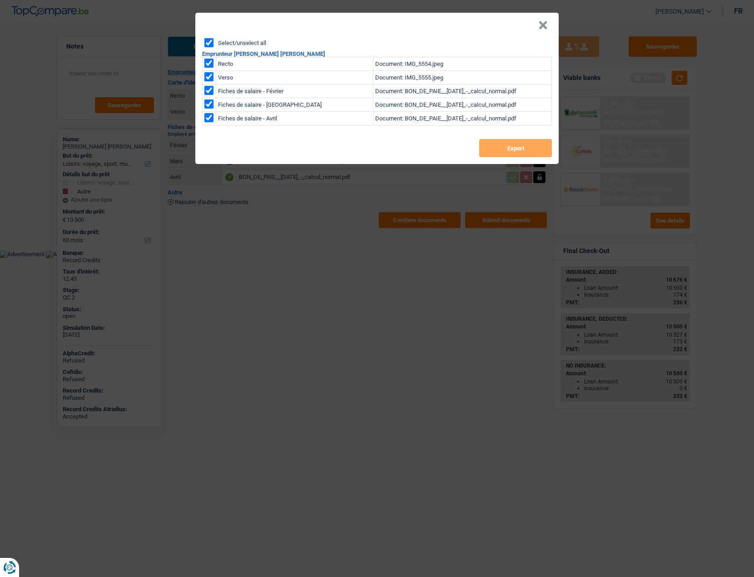
checkbox input "true"
click at [498, 150] on button "Export" at bounding box center [515, 148] width 73 height 18
drag, startPoint x: 544, startPoint y: 25, endPoint x: 487, endPoint y: 17, distance: 56.9
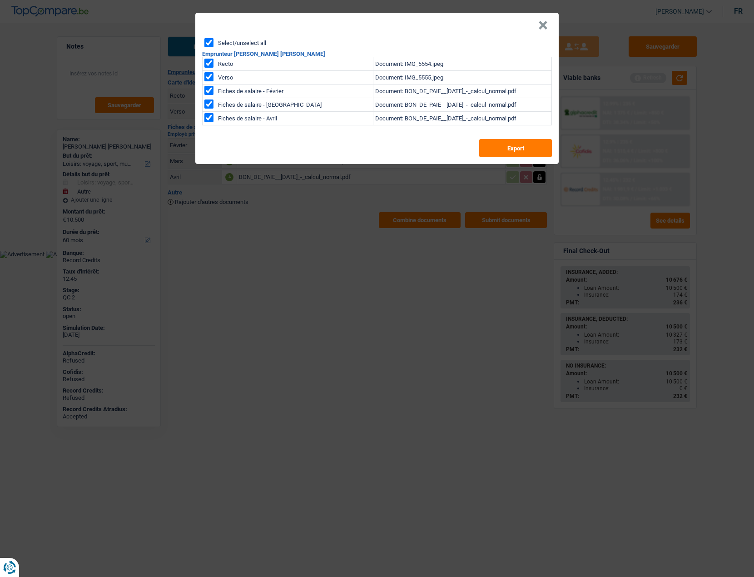
click at [544, 25] on button "×" at bounding box center [543, 25] width 10 height 9
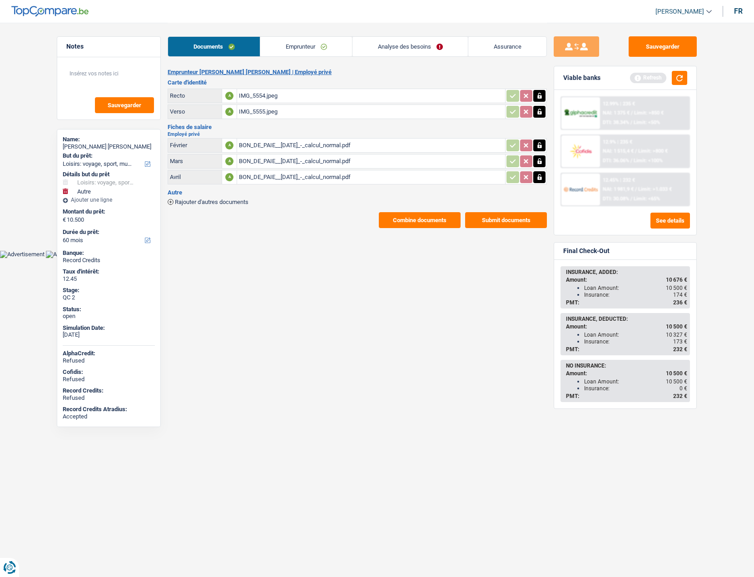
click at [536, 146] on icon "button" at bounding box center [539, 145] width 7 height 9
click at [537, 154] on td at bounding box center [526, 161] width 42 height 15
click at [537, 157] on icon "button" at bounding box center [539, 161] width 7 height 9
click at [539, 174] on icon "button" at bounding box center [539, 177] width 7 height 9
click at [538, 137] on table "Février A BON_DE_PAIE__[DATE]_-_calcul_normal.pdf ionicons-v5-e Mars A BON_DE_P…" at bounding box center [357, 161] width 379 height 49
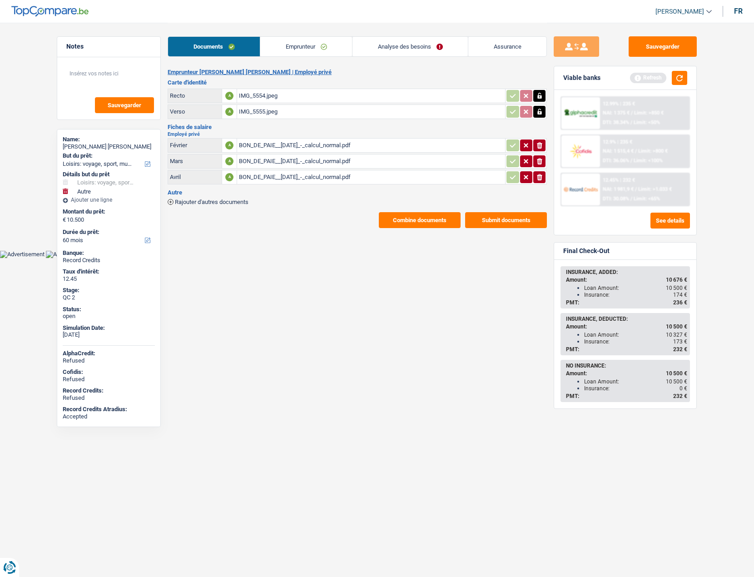
click at [538, 139] on button "ionicons-v5-e" at bounding box center [539, 145] width 12 height 12
click at [538, 157] on icon "ionicons-v5-e" at bounding box center [539, 161] width 7 height 9
click at [540, 176] on icon "button" at bounding box center [539, 177] width 5 height 6
click at [263, 145] on input "Téléchargez un document ici" at bounding box center [371, 146] width 264 height 14
type input "C:\fakepath\juin-2025.pdf"
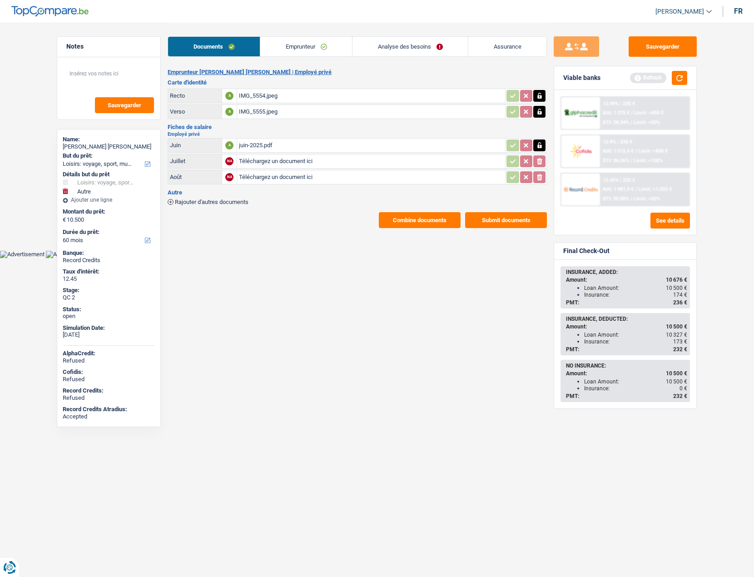
click at [261, 163] on input "Téléchargez un document ici" at bounding box center [371, 161] width 264 height 14
type input "C:\fakepath\juillet-2025.pdf"
click at [268, 176] on input "Téléchargez un document ici" at bounding box center [371, 177] width 264 height 14
type input "C:\fakepath\aout-2025.pdf"
click at [652, 51] on button "Sauvegarder" at bounding box center [663, 46] width 68 height 20
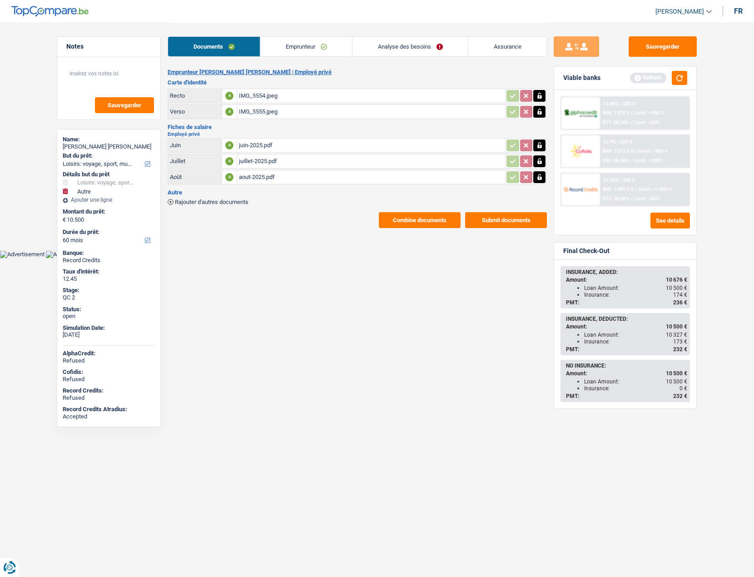
click at [412, 218] on button "Combine documents" at bounding box center [420, 220] width 82 height 16
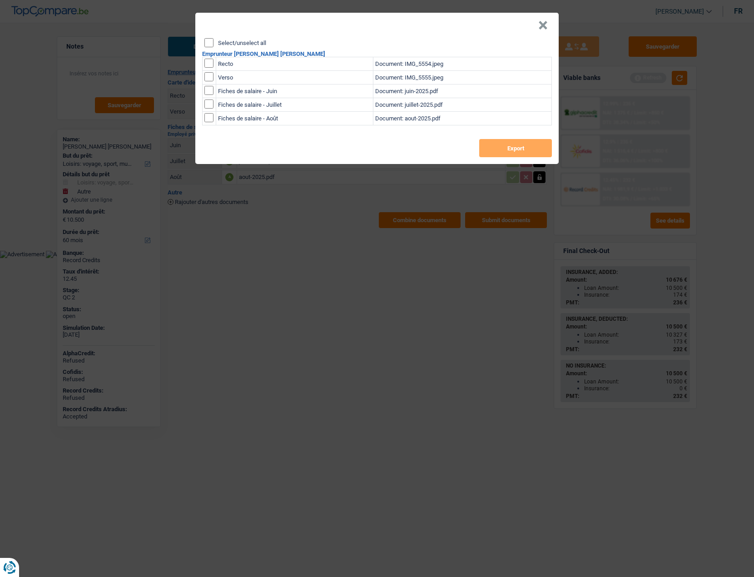
click at [229, 45] on label "Select/unselect all" at bounding box center [242, 43] width 48 height 6
click at [213, 45] on input "Select/unselect all" at bounding box center [208, 42] width 9 height 9
checkbox input "true"
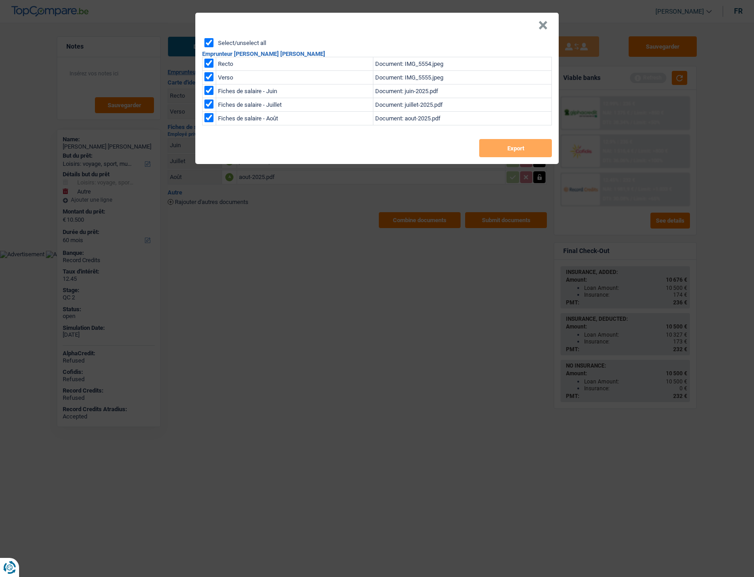
checkbox input "true"
click at [496, 143] on button "Export" at bounding box center [515, 148] width 73 height 18
click at [537, 25] on header "×" at bounding box center [376, 25] width 363 height 25
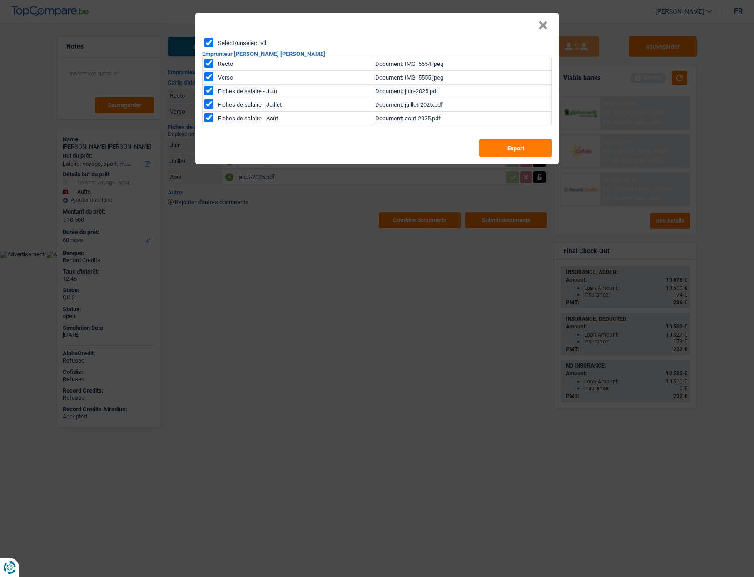
click at [538, 25] on button "×" at bounding box center [543, 25] width 10 height 9
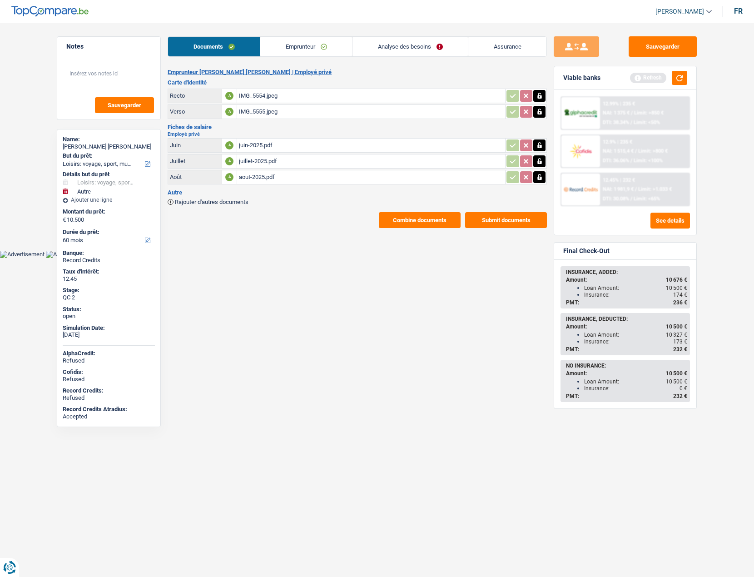
click at [95, 147] on div "[PERSON_NAME] [PERSON_NAME]" at bounding box center [109, 146] width 92 height 7
drag, startPoint x: 95, startPoint y: 147, endPoint x: 68, endPoint y: 145, distance: 26.9
click at [68, 145] on div "[PERSON_NAME] [PERSON_NAME]" at bounding box center [109, 146] width 92 height 7
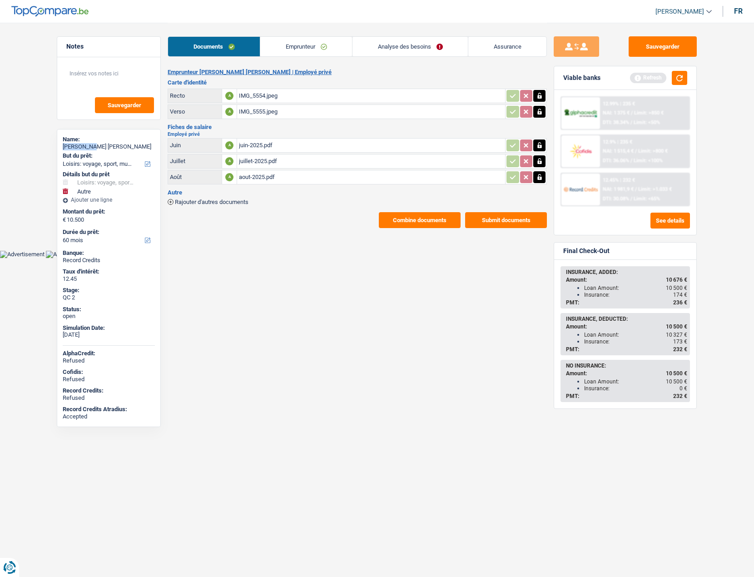
copy div "[DEMOGRAPHIC_DATA]"
click at [97, 148] on div "[PERSON_NAME] [PERSON_NAME]" at bounding box center [109, 146] width 92 height 7
copy div "[PERSON_NAME]"
